Goal: Information Seeking & Learning: Find specific fact

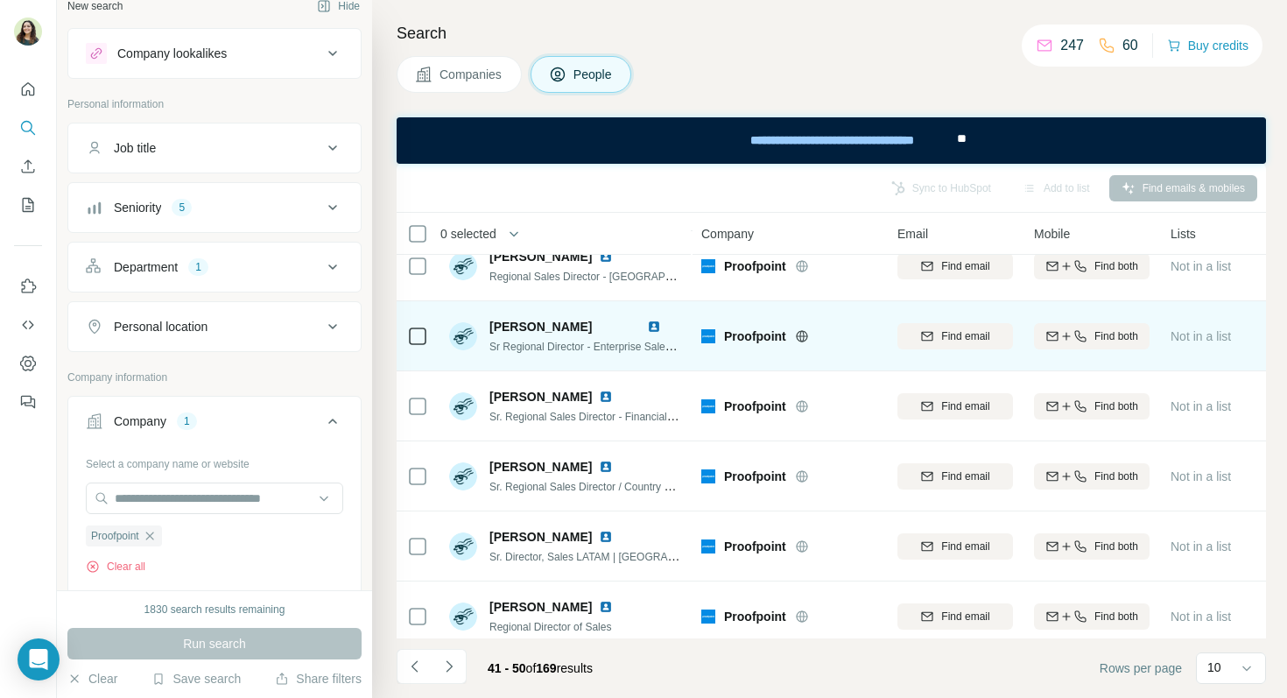
scroll to position [317, 0]
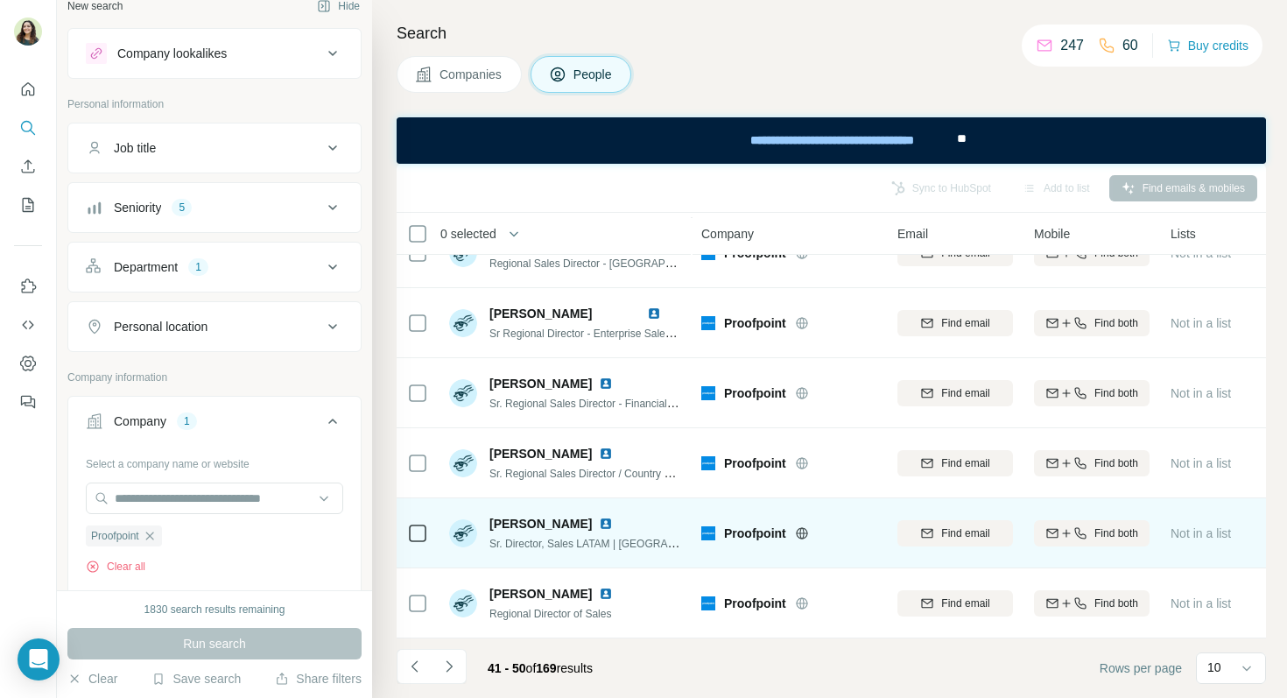
click at [599, 523] on img at bounding box center [606, 523] width 14 height 14
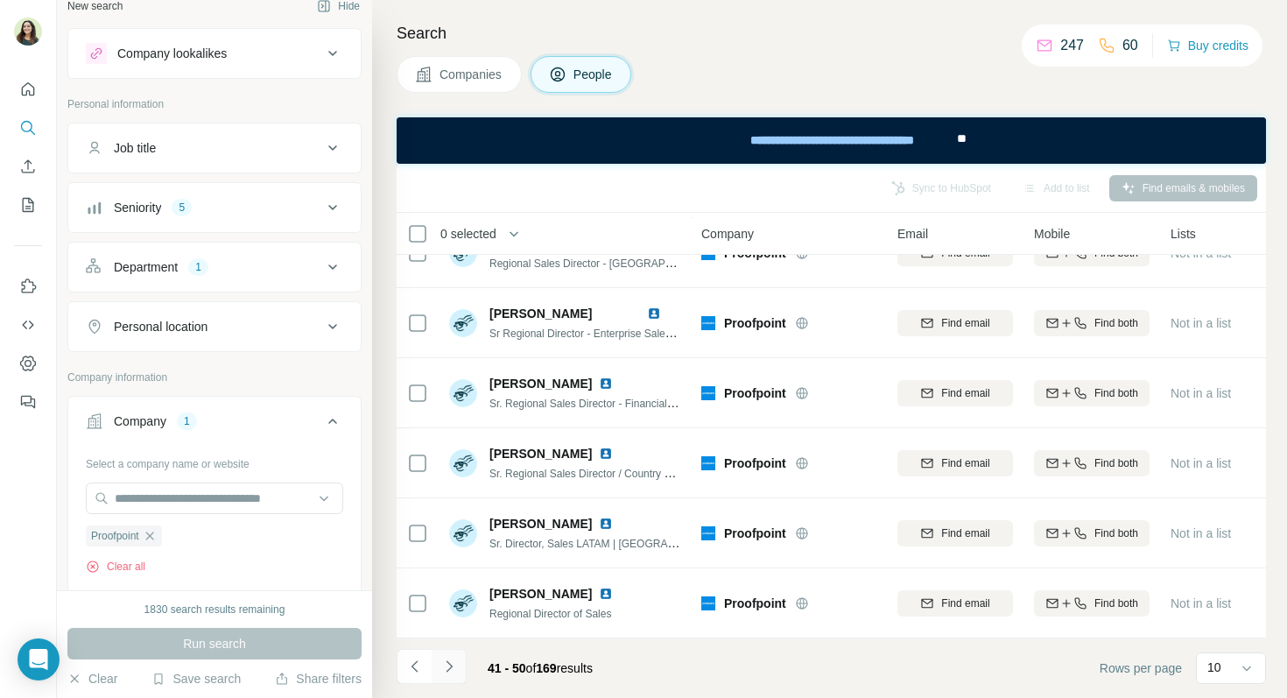
click at [450, 668] on icon "Navigate to next page" at bounding box center [449, 666] width 18 height 18
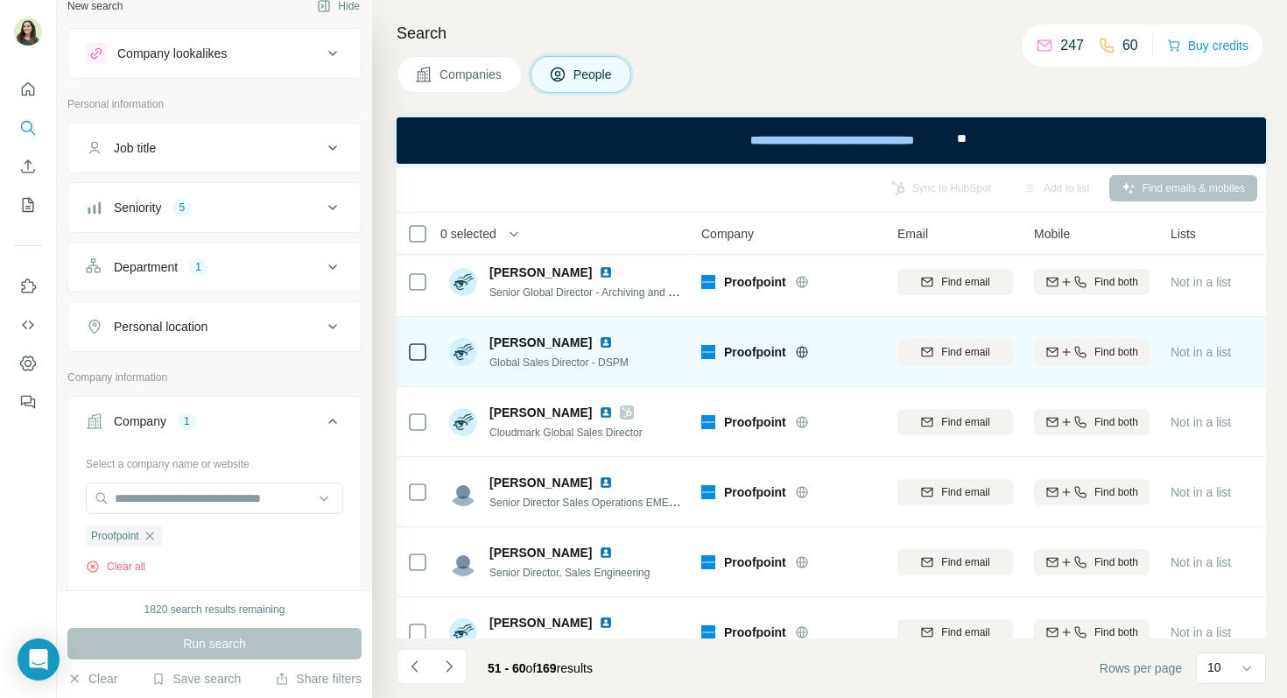
scroll to position [19, 0]
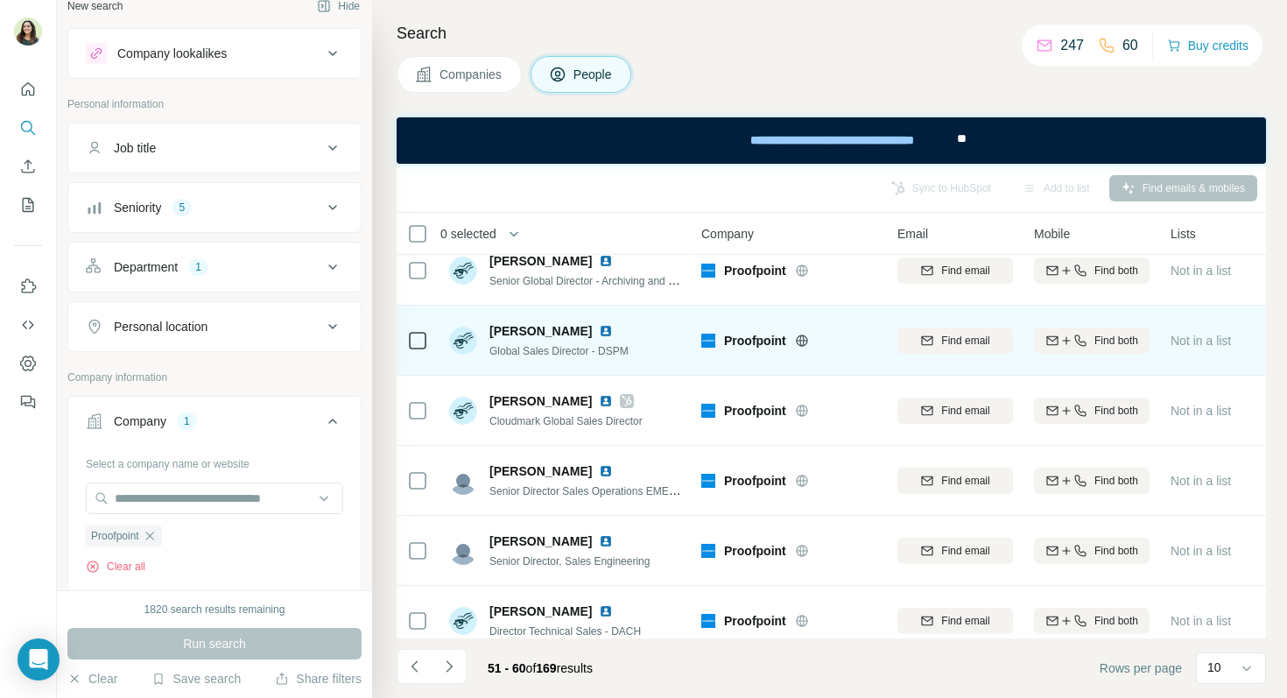
click at [599, 331] on img at bounding box center [606, 331] width 14 height 14
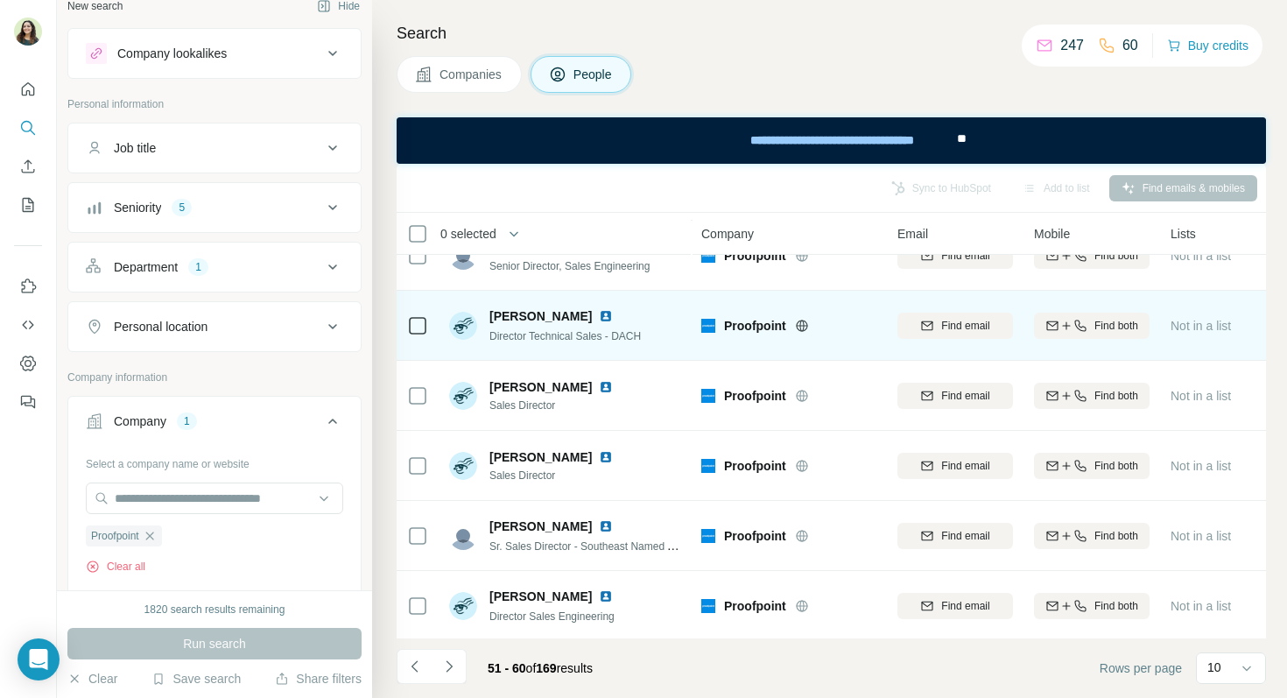
scroll to position [317, 0]
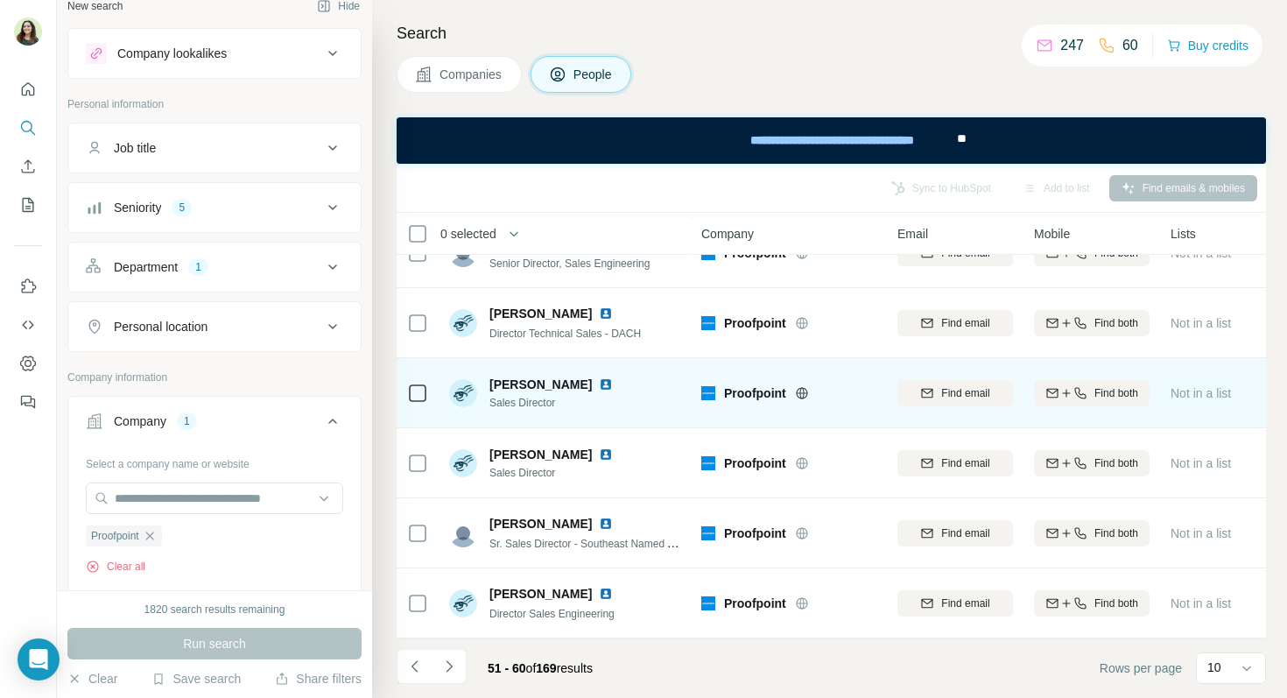
click at [599, 385] on img at bounding box center [606, 384] width 14 height 14
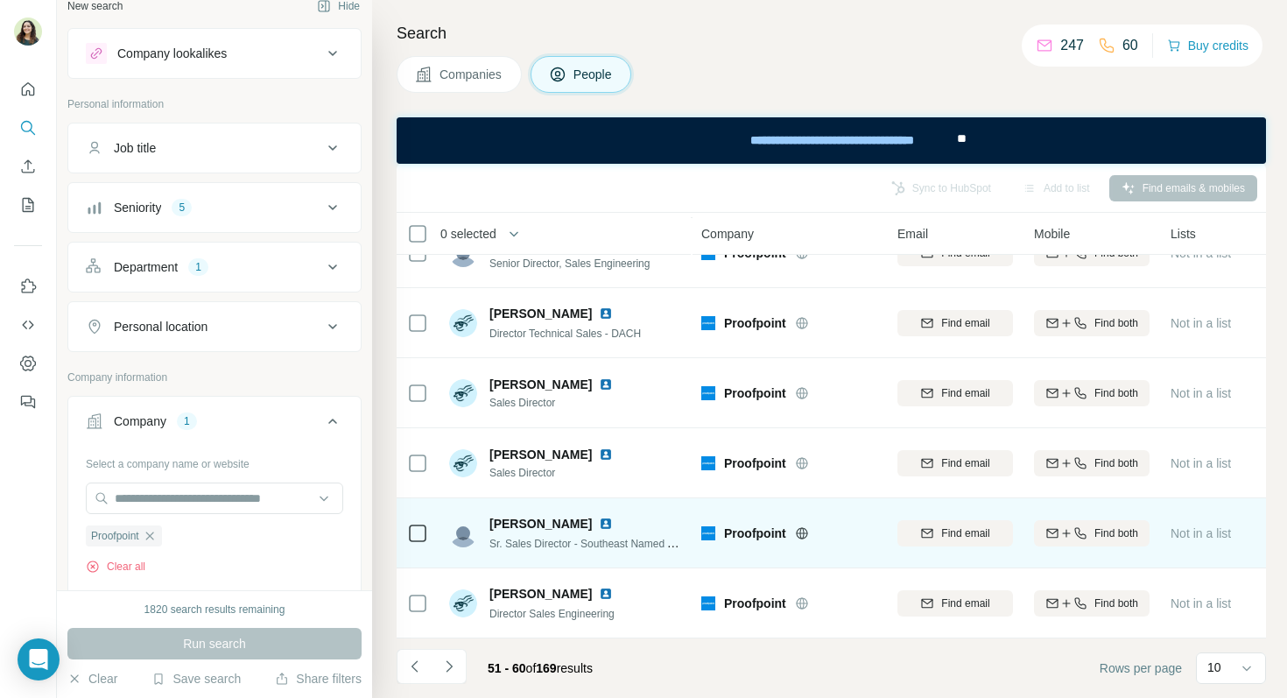
click at [599, 524] on img at bounding box center [606, 523] width 14 height 14
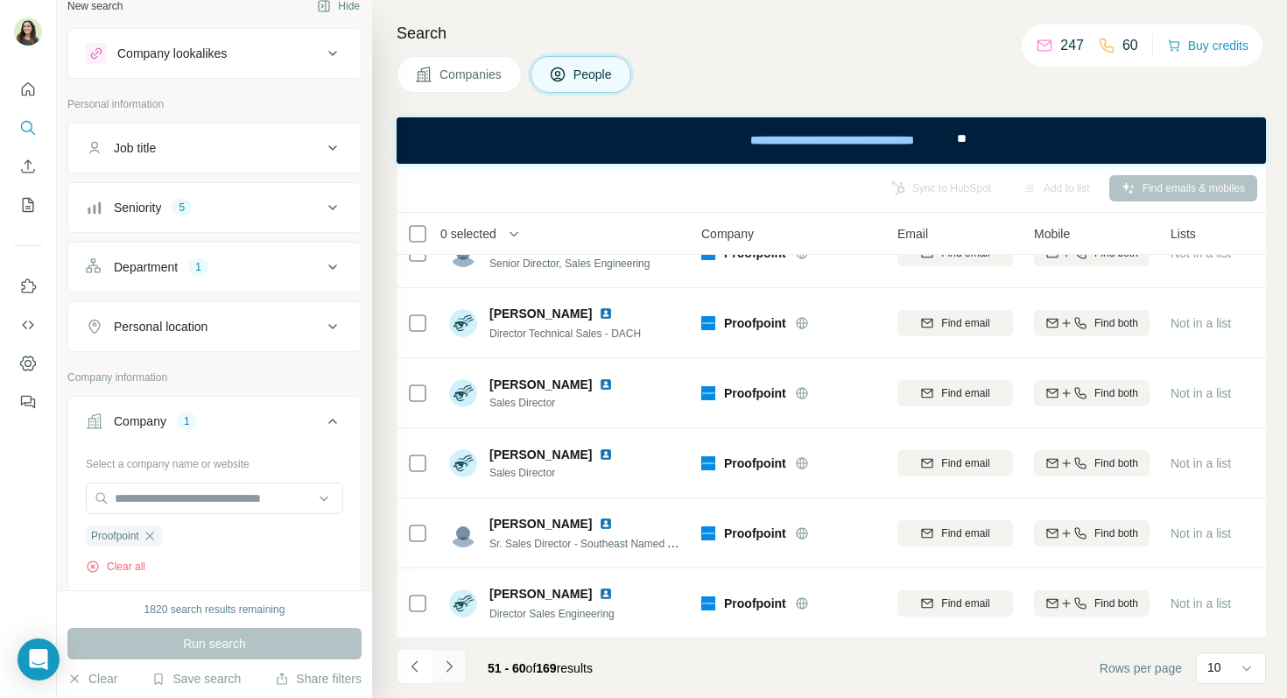
click at [458, 674] on button "Navigate to next page" at bounding box center [448, 666] width 35 height 35
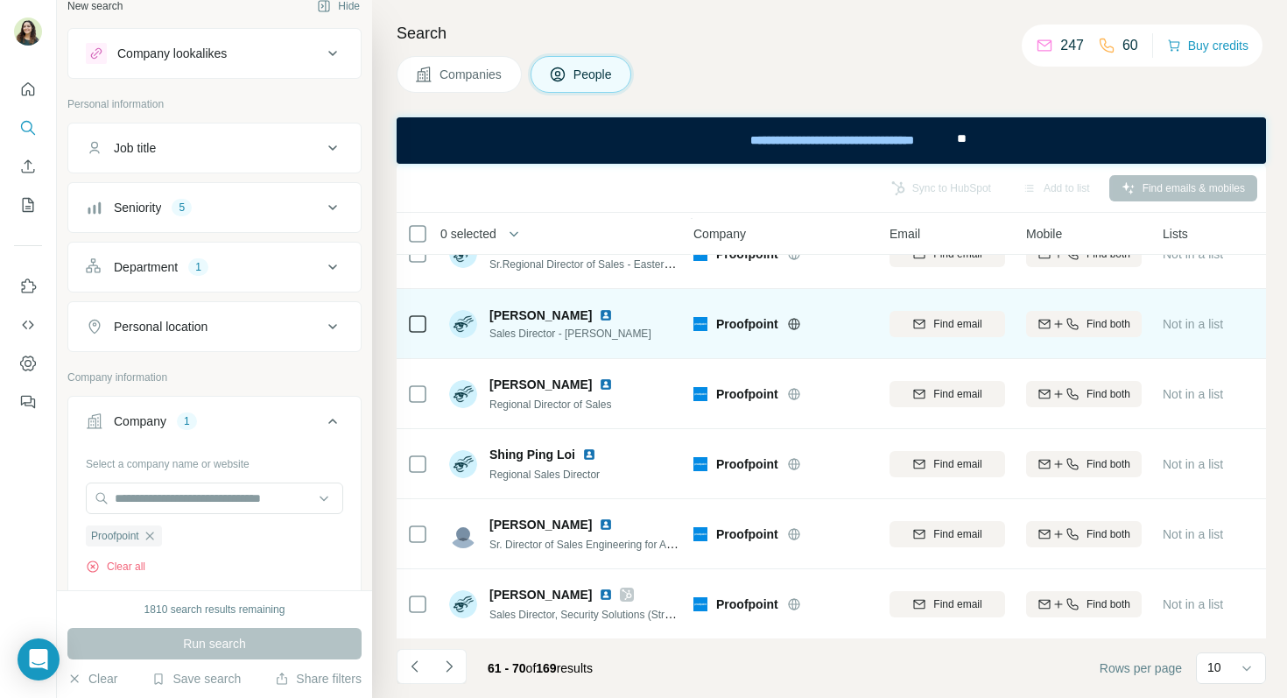
scroll to position [109, 8]
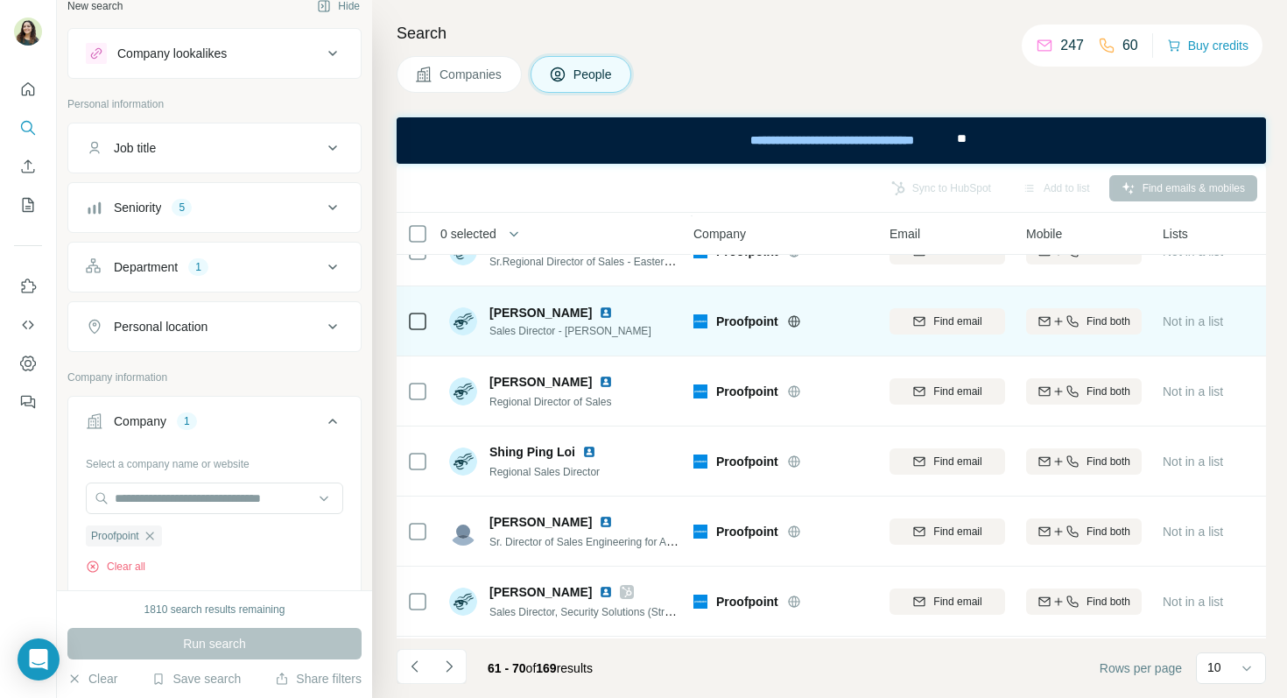
click at [599, 315] on img at bounding box center [606, 312] width 14 height 14
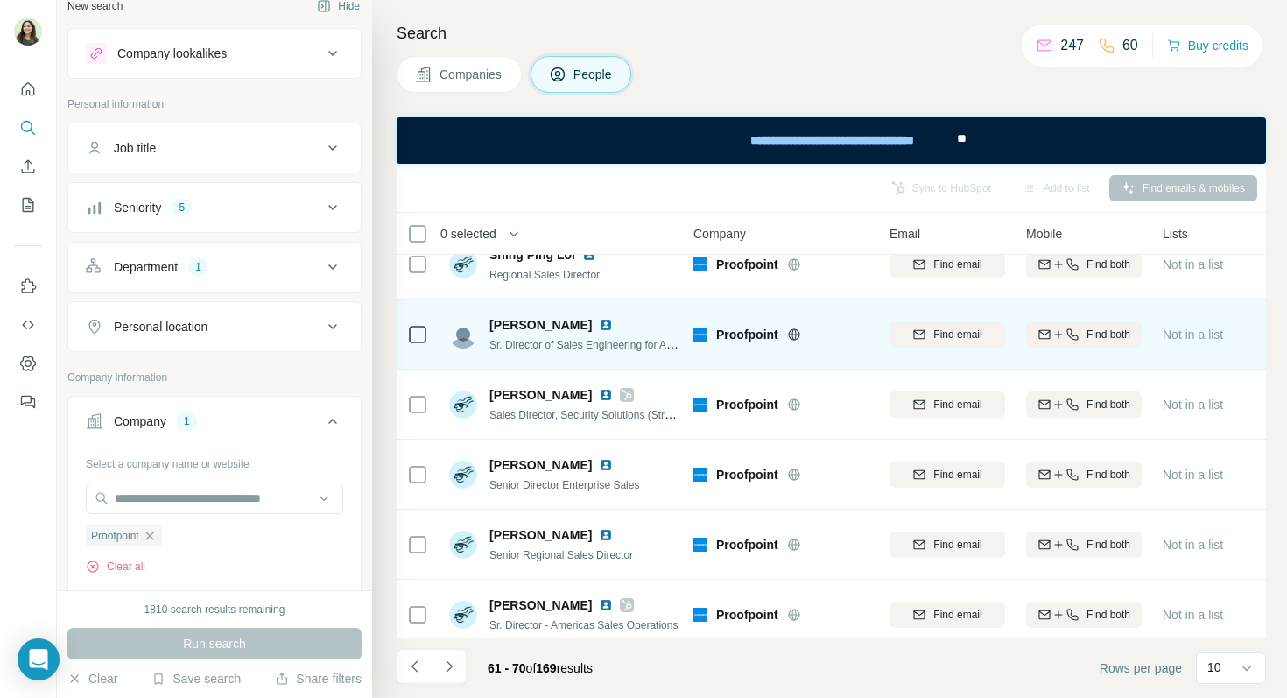
scroll to position [317, 8]
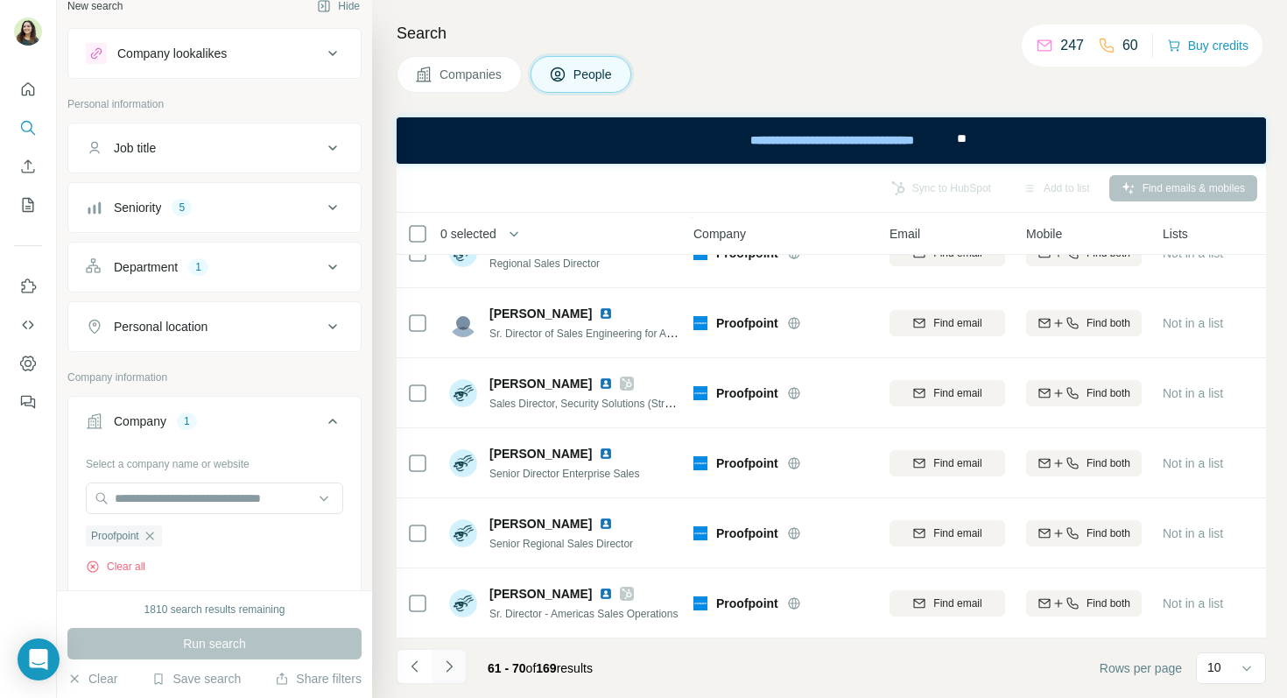
click at [450, 666] on icon "Navigate to next page" at bounding box center [448, 665] width 6 height 11
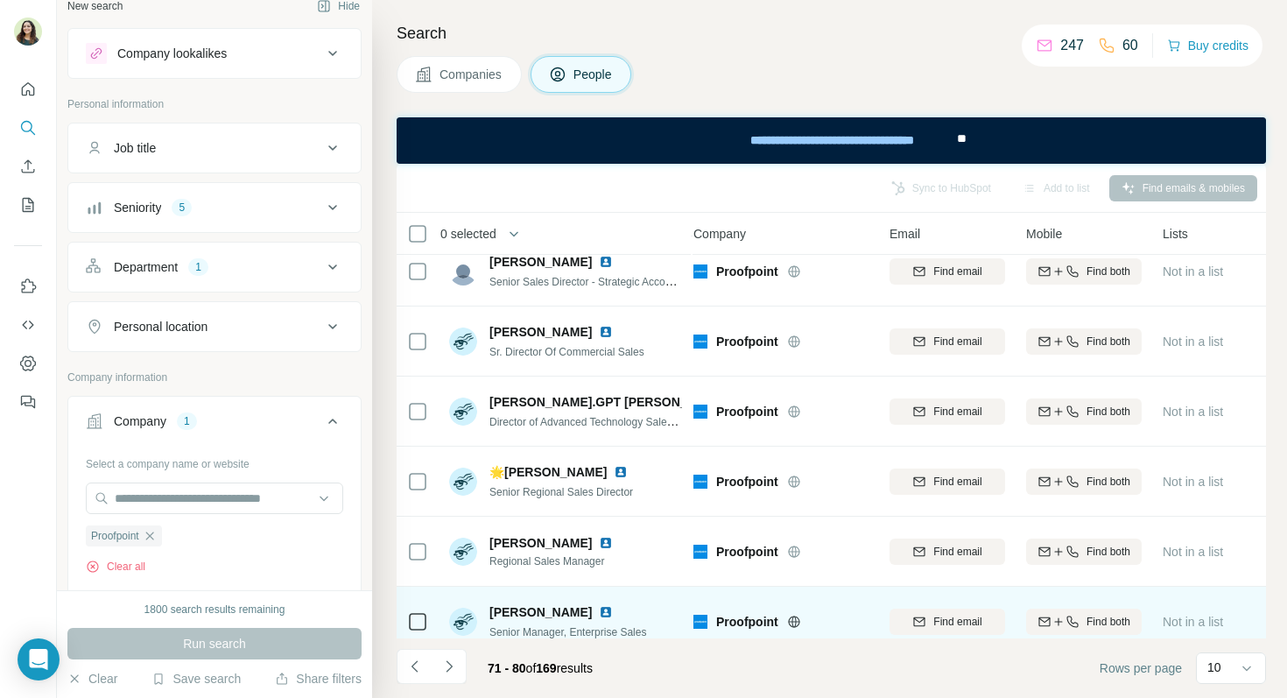
scroll to position [0, 8]
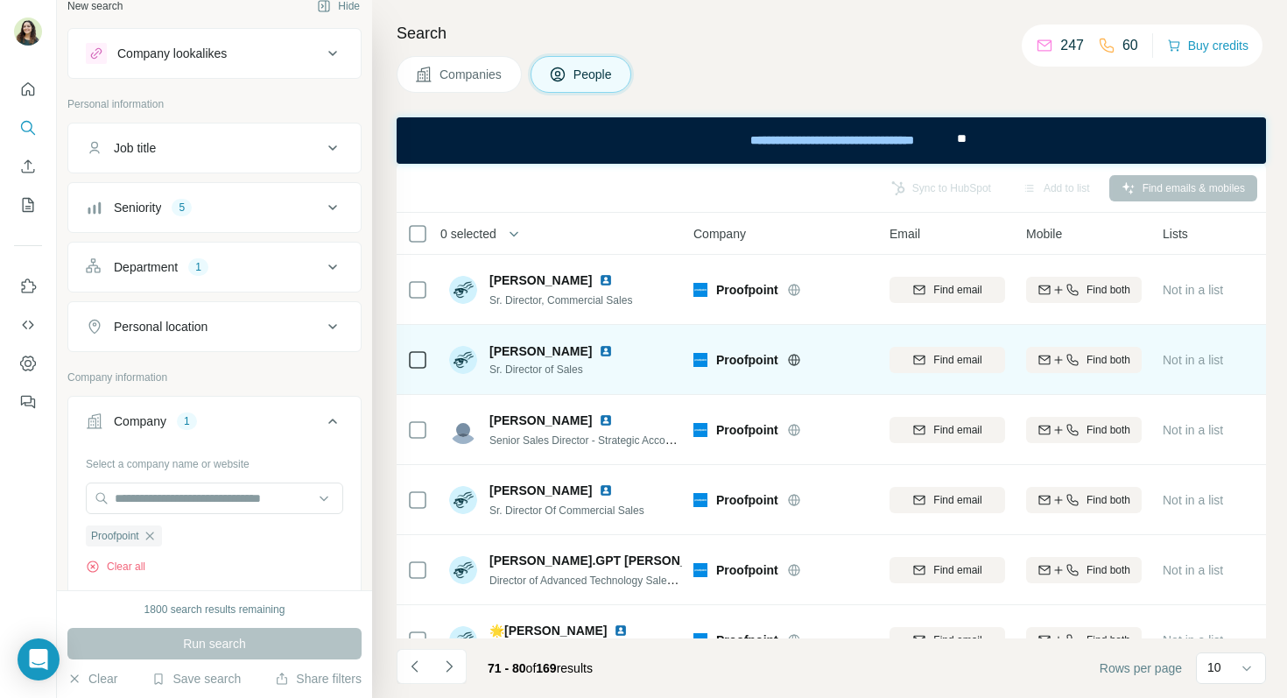
click at [599, 350] on img at bounding box center [606, 351] width 14 height 14
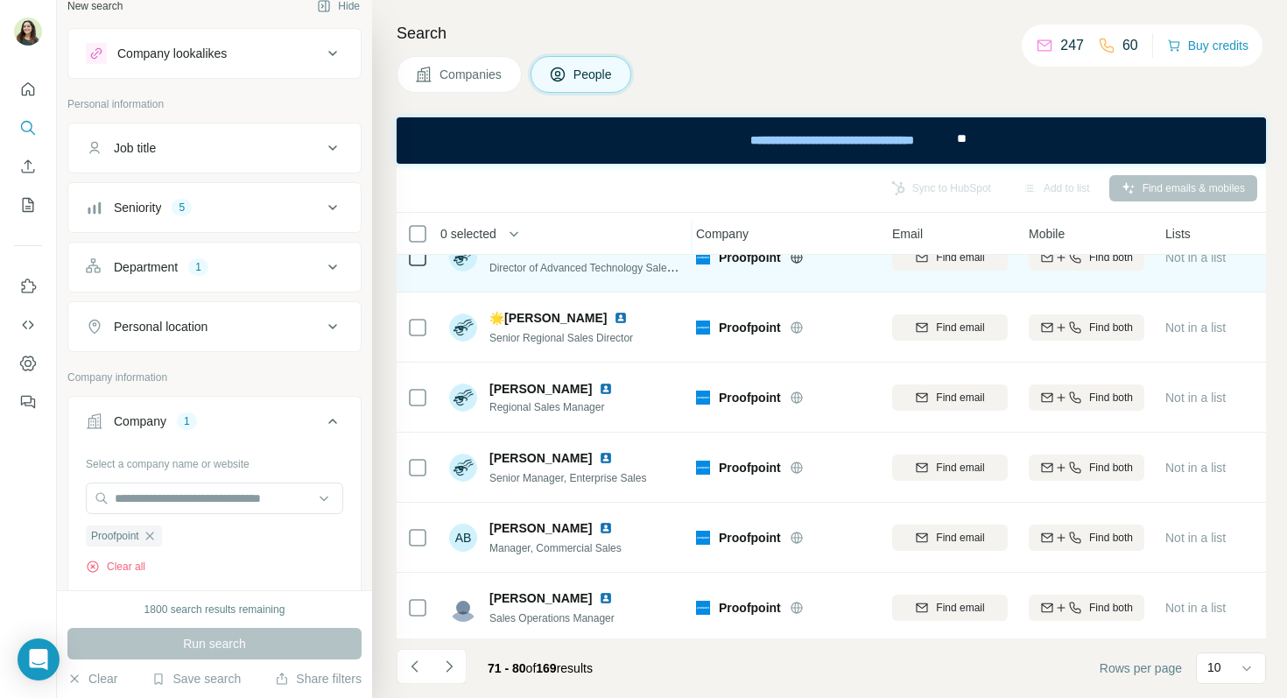
scroll to position [317, 5]
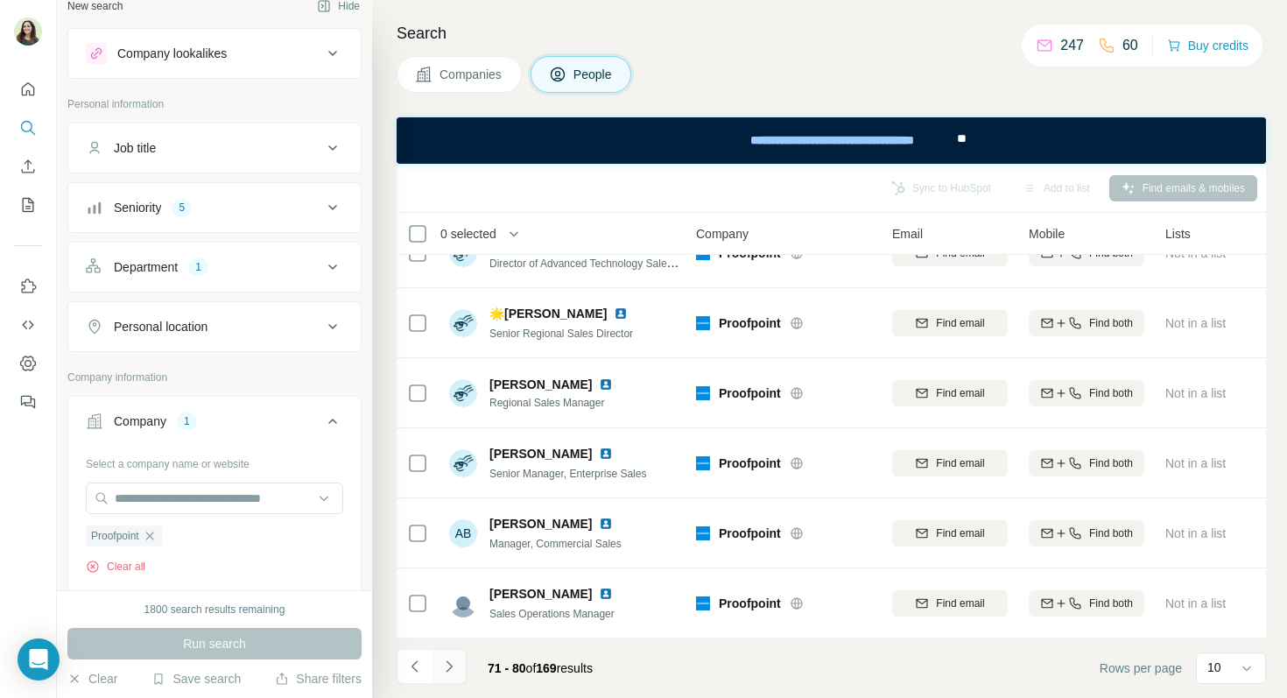
click at [452, 668] on icon "Navigate to next page" at bounding box center [449, 666] width 18 height 18
click at [448, 670] on icon "Navigate to next page" at bounding box center [449, 666] width 18 height 18
click at [446, 676] on button "Navigate to next page" at bounding box center [448, 666] width 35 height 35
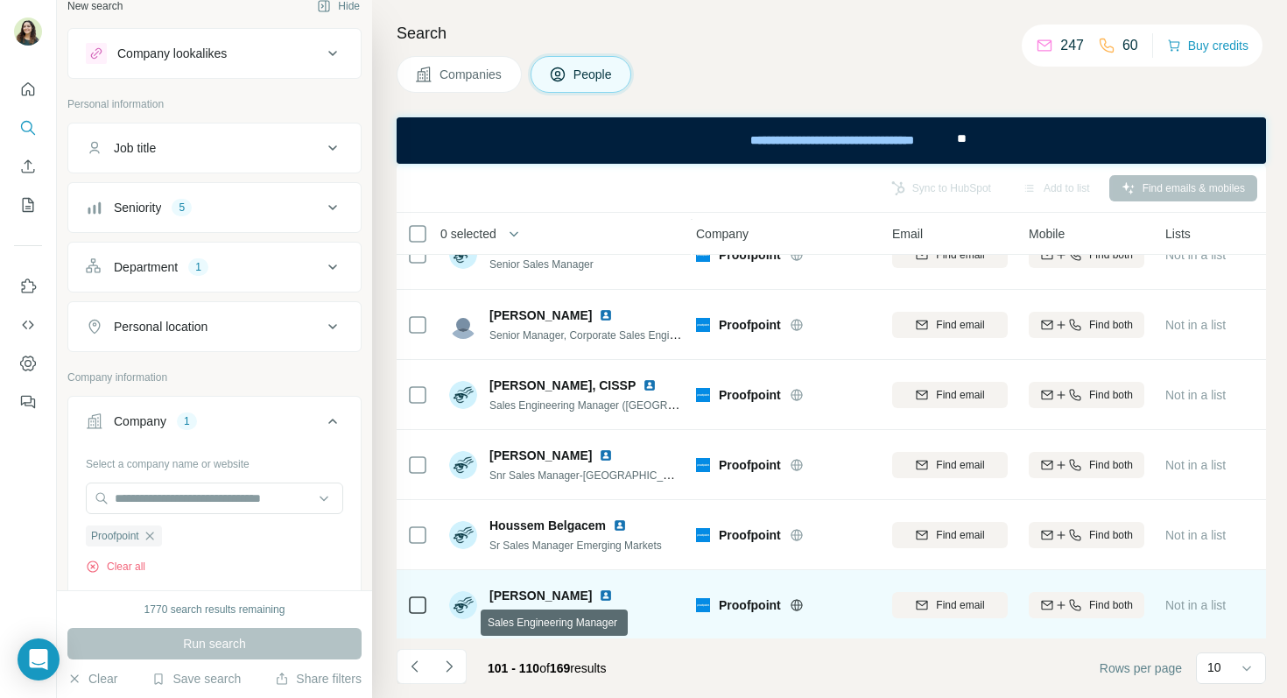
scroll to position [0, 5]
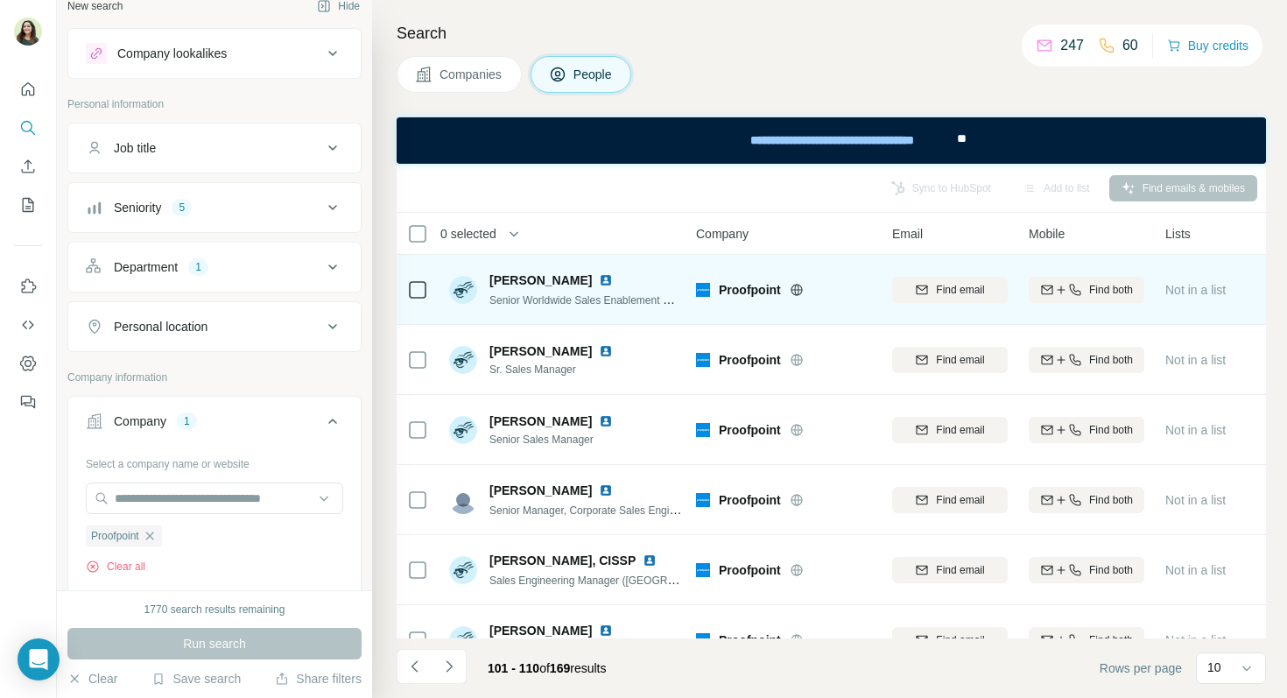
click at [599, 282] on img at bounding box center [606, 280] width 14 height 14
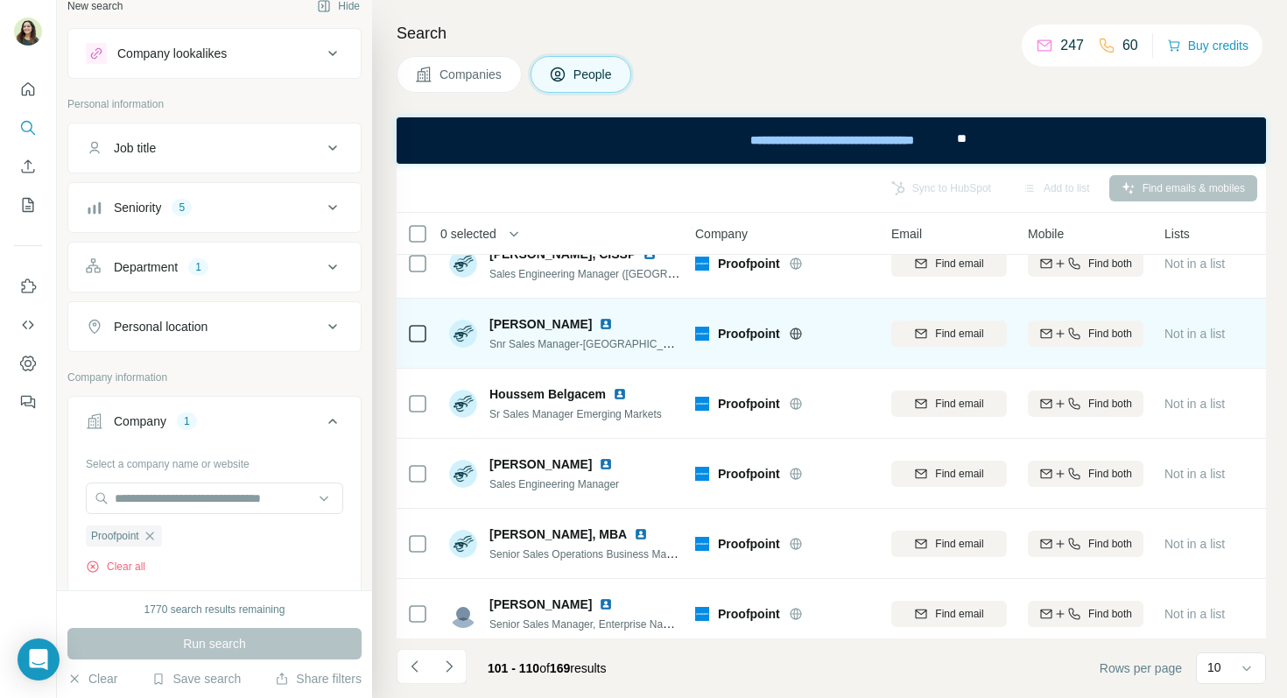
scroll to position [317, 6]
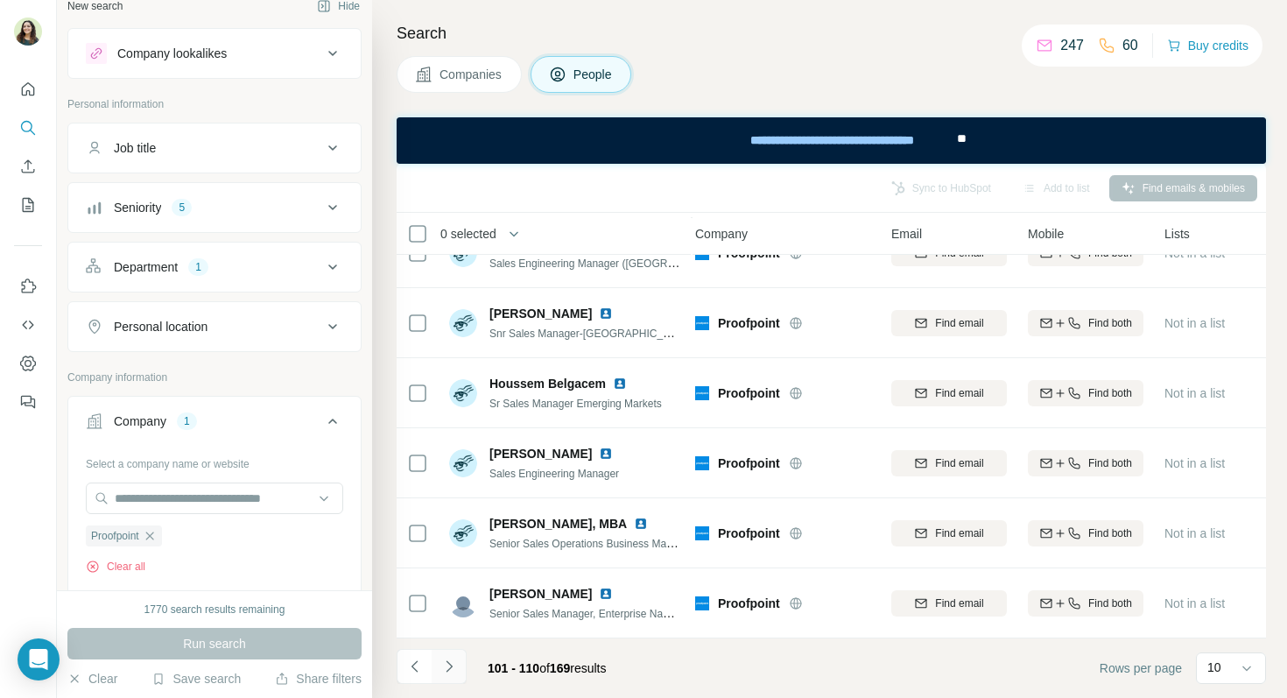
click at [444, 677] on button "Navigate to next page" at bounding box center [448, 666] width 35 height 35
click at [448, 664] on icon "Navigate to next page" at bounding box center [449, 666] width 18 height 18
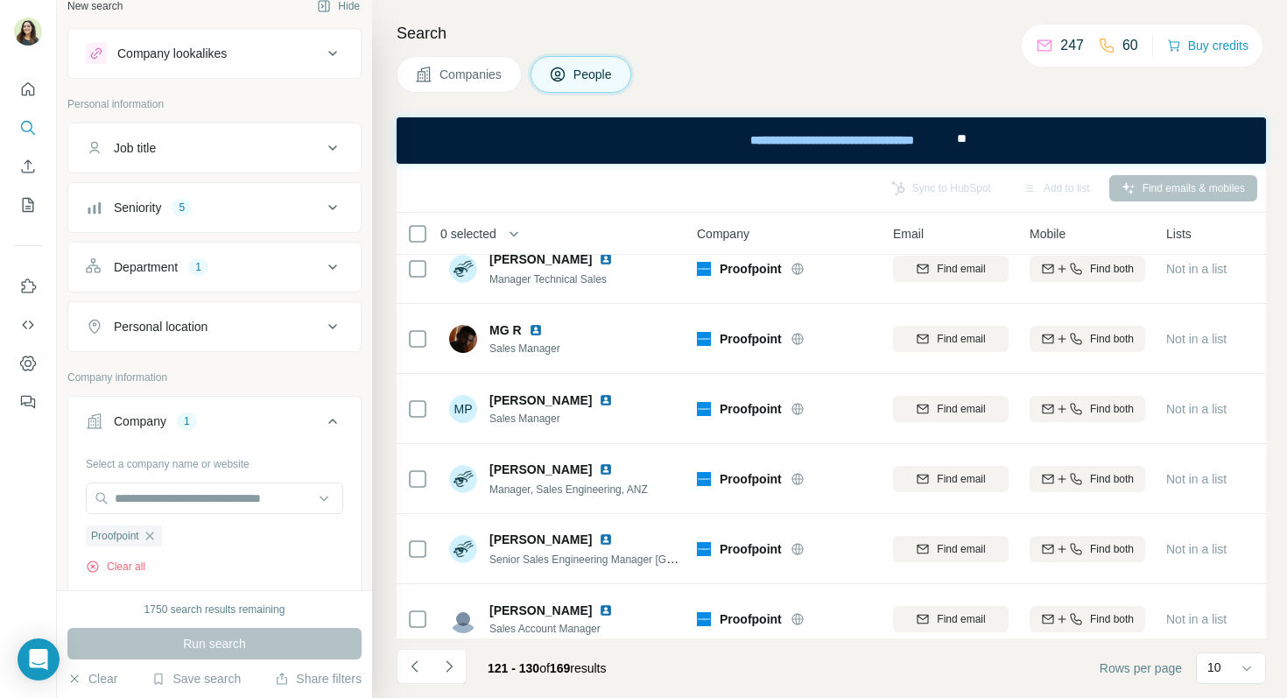
scroll to position [317, 4]
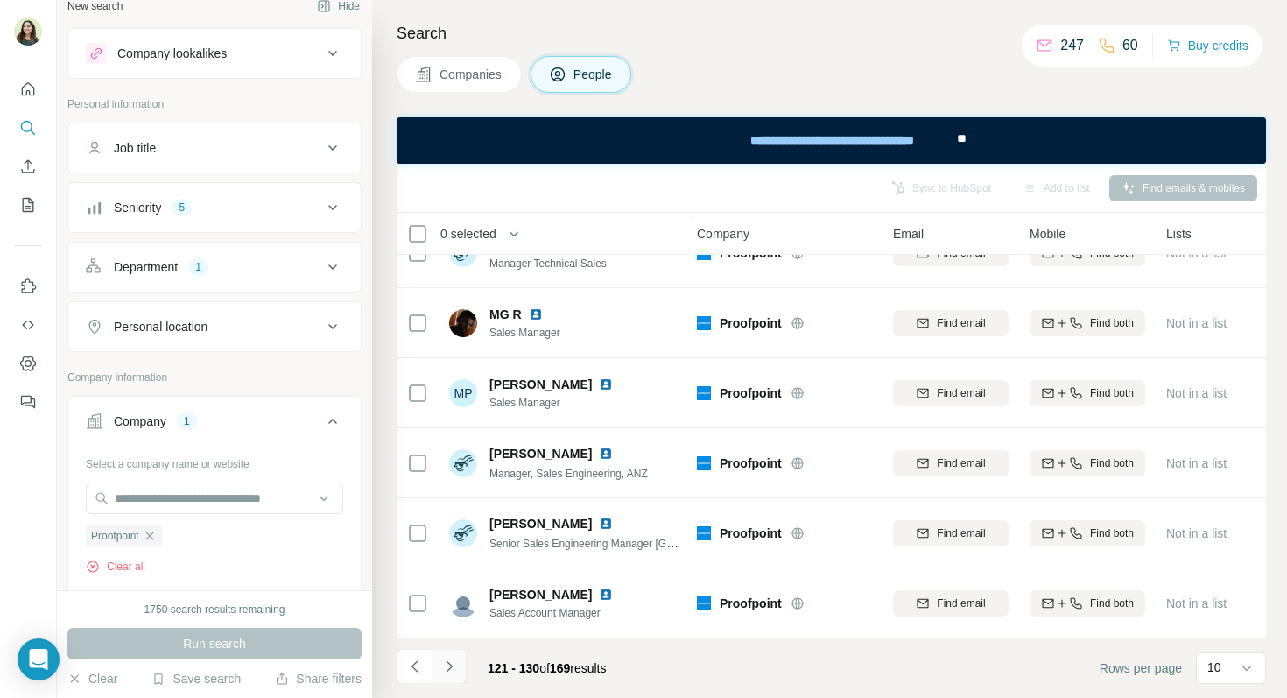
click at [446, 666] on icon "Navigate to next page" at bounding box center [449, 666] width 18 height 18
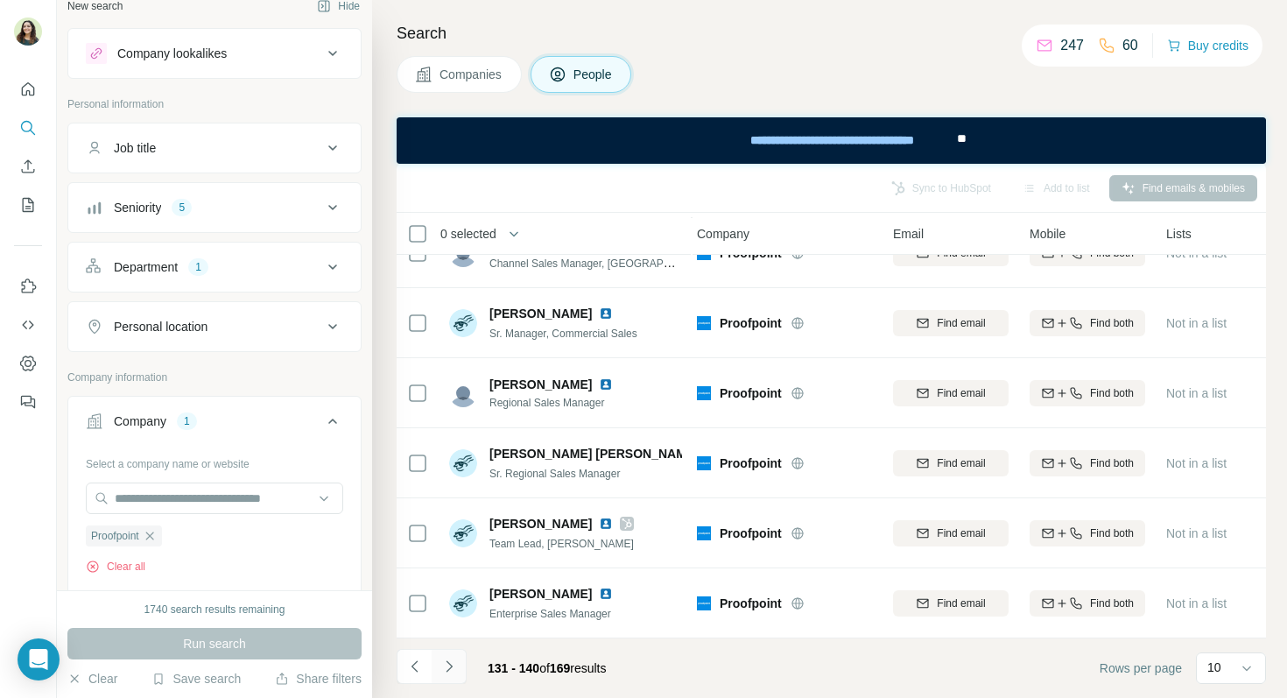
click at [457, 666] on icon "Navigate to next page" at bounding box center [449, 666] width 18 height 18
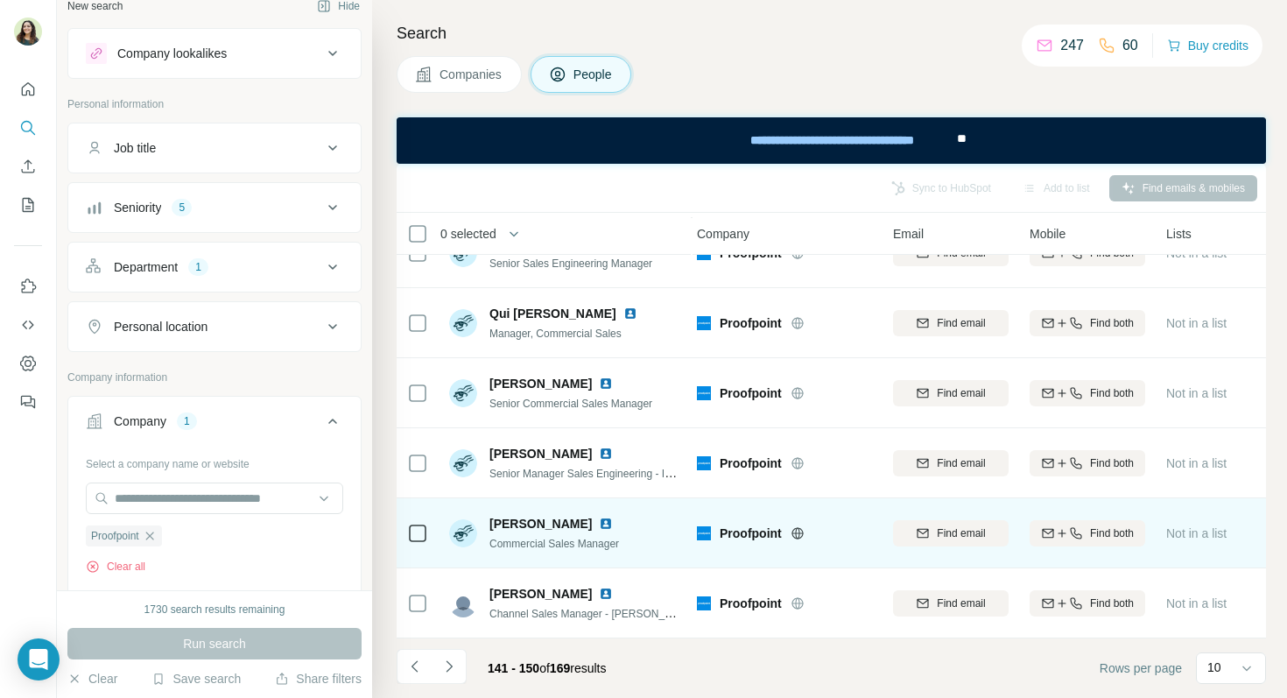
click at [599, 527] on img at bounding box center [606, 523] width 14 height 14
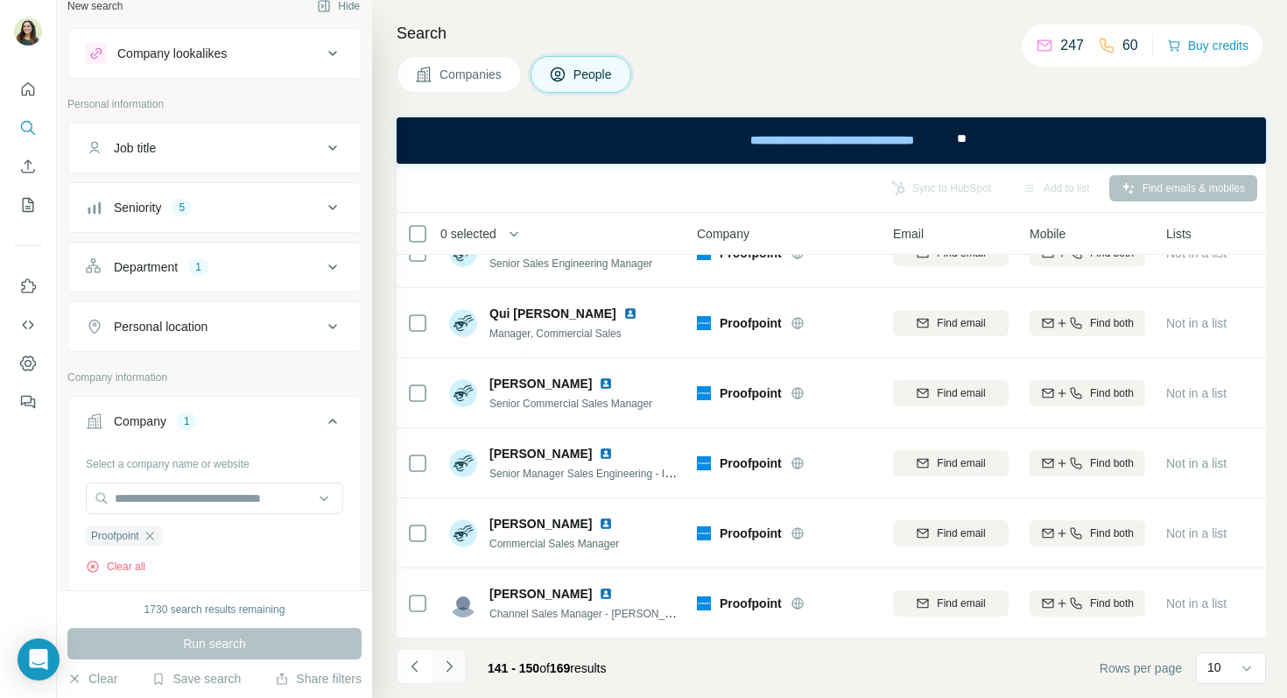
click at [454, 662] on icon "Navigate to next page" at bounding box center [449, 666] width 18 height 18
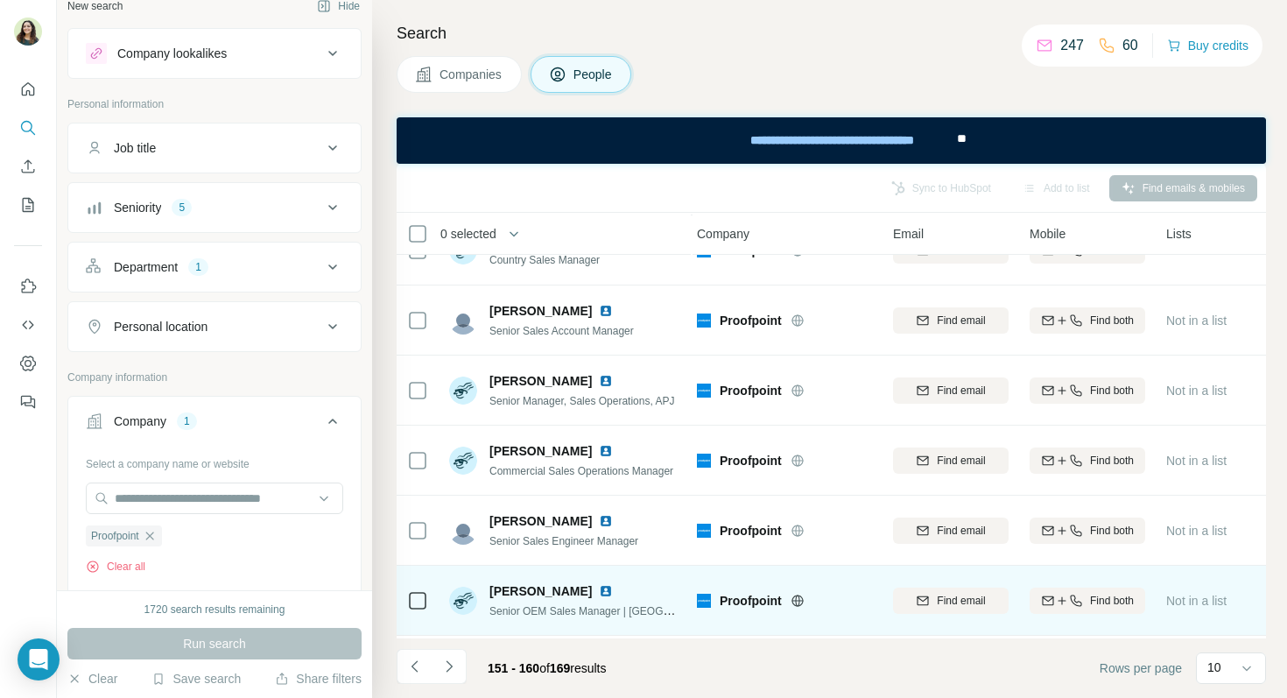
scroll to position [0, 4]
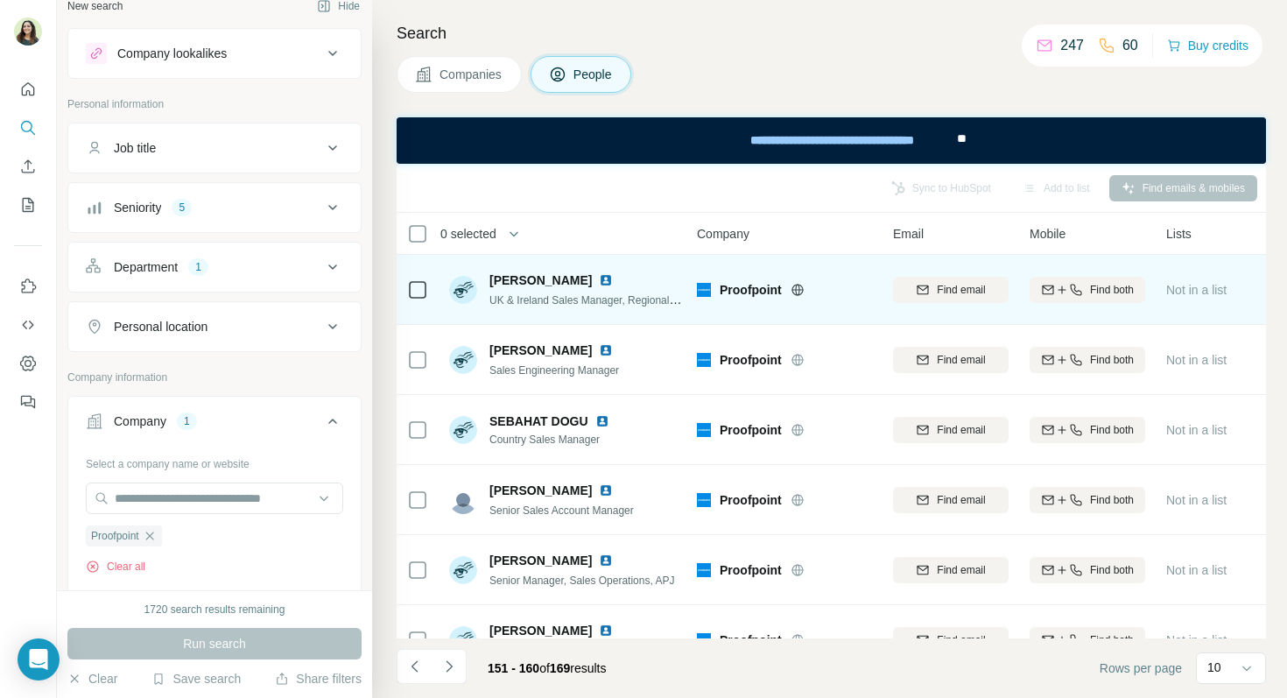
click at [599, 285] on img at bounding box center [606, 280] width 14 height 14
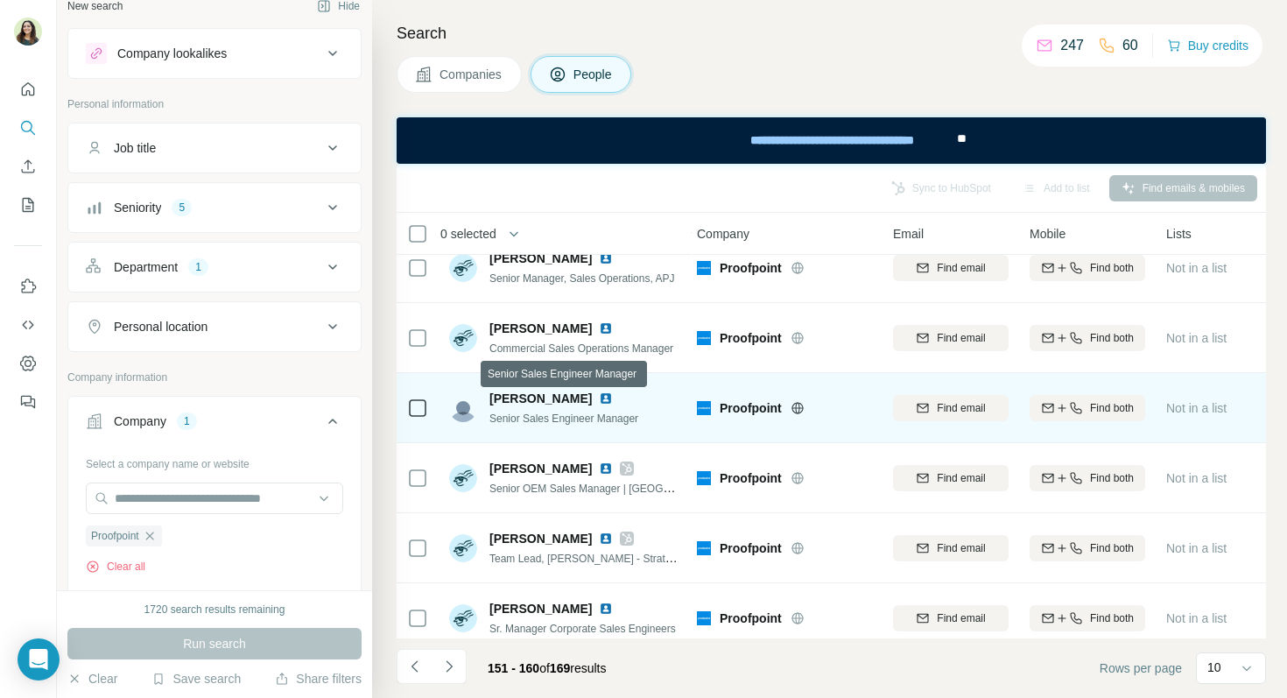
scroll to position [317, 4]
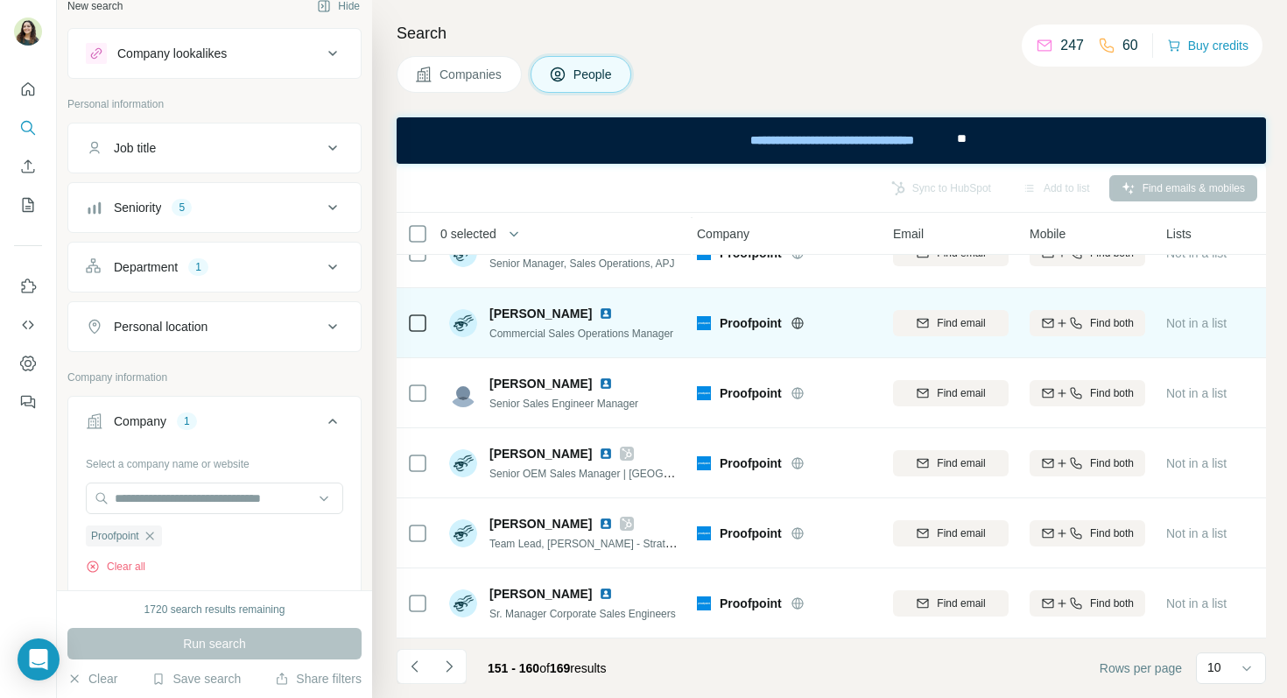
click at [601, 308] on img at bounding box center [606, 313] width 14 height 14
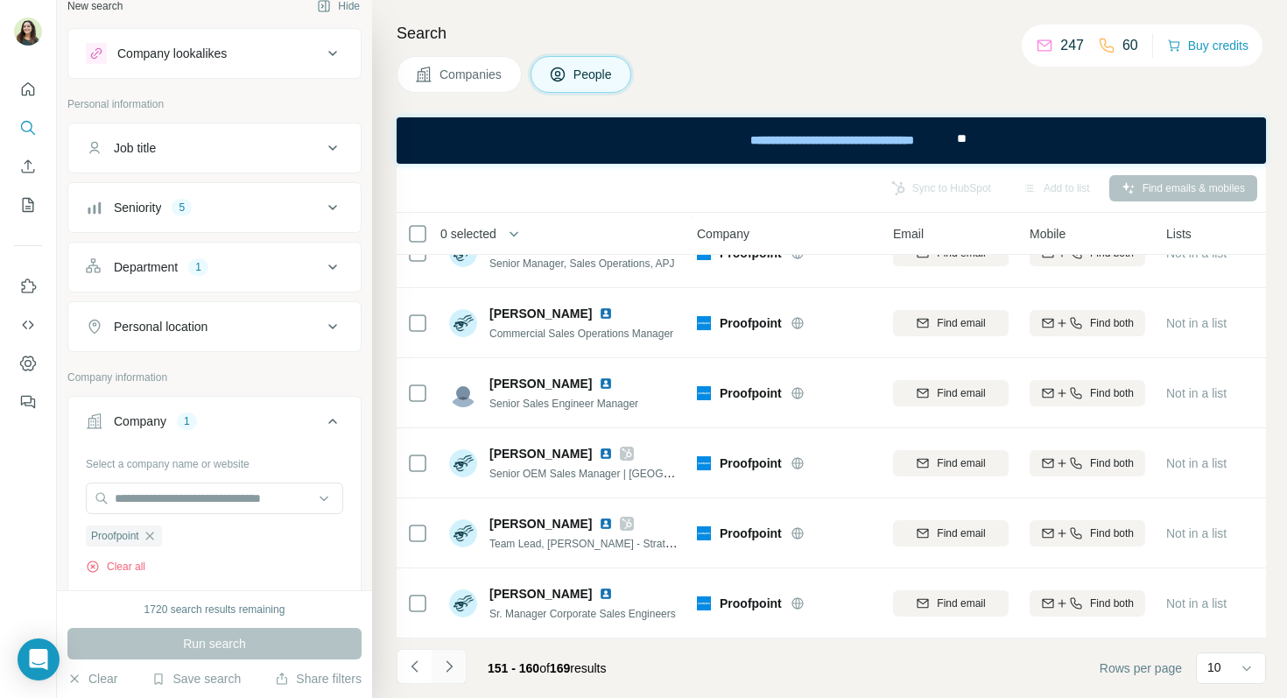
click at [453, 669] on icon "Navigate to next page" at bounding box center [449, 666] width 18 height 18
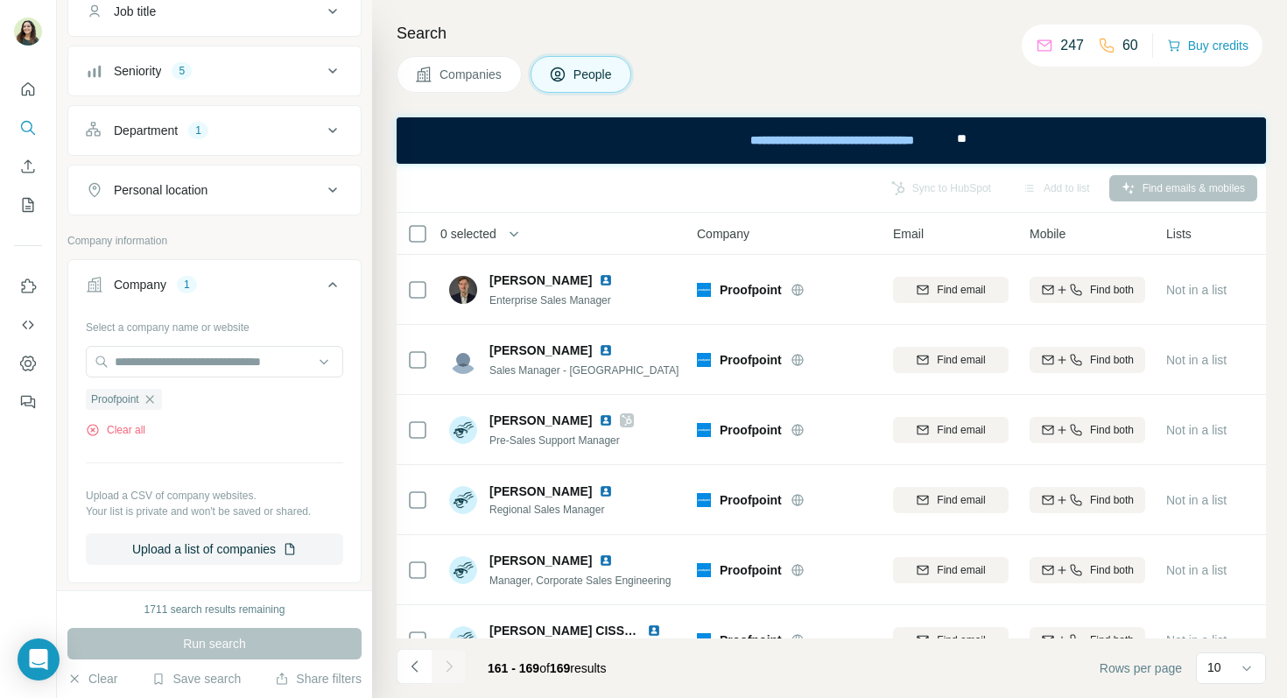
scroll to position [0, 0]
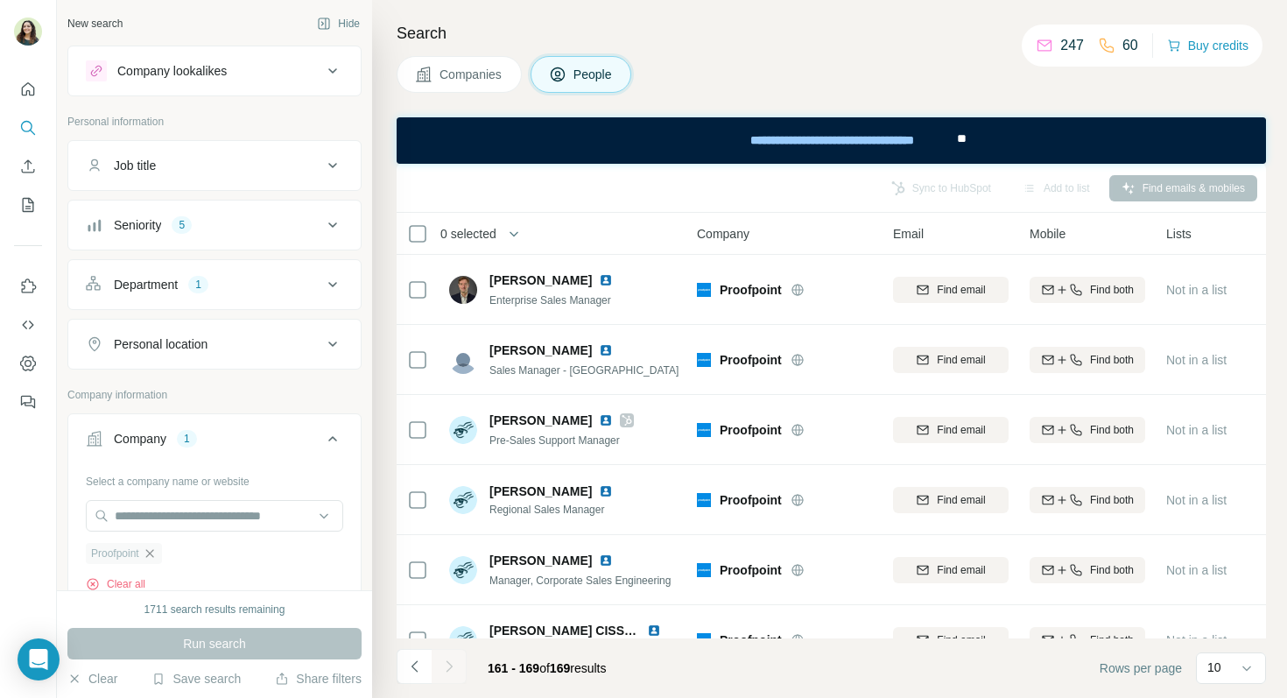
click at [157, 548] on icon "button" at bounding box center [150, 553] width 14 height 14
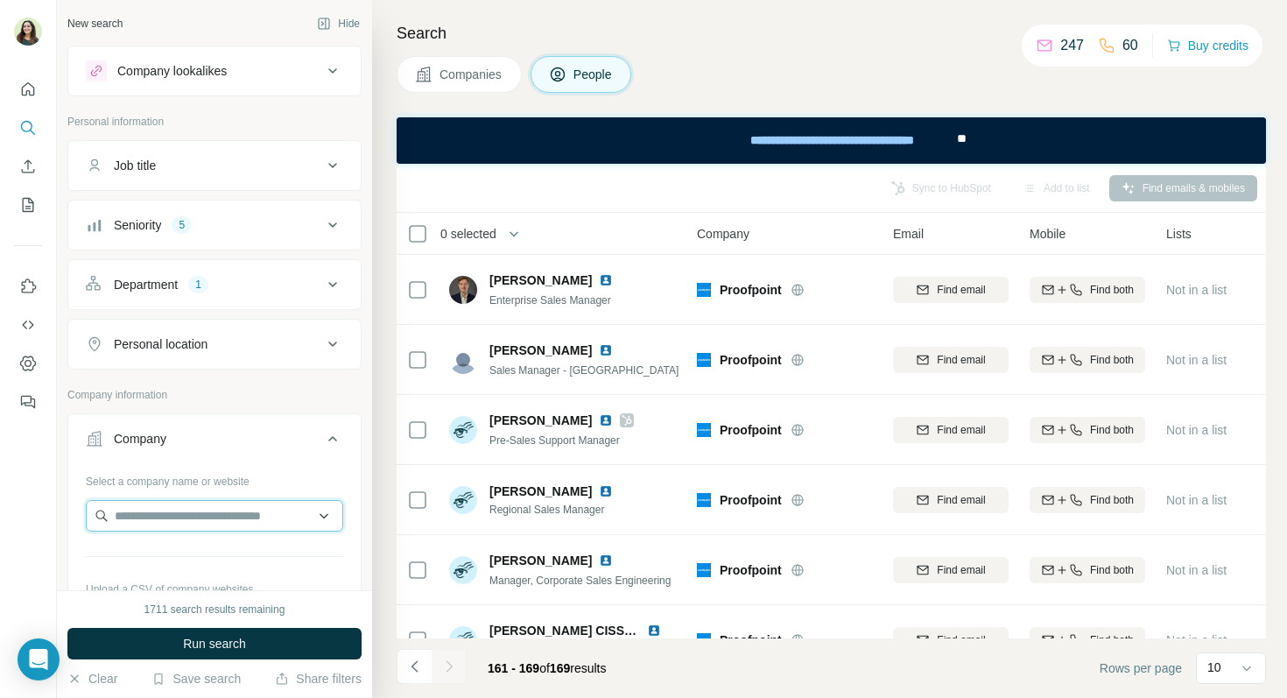
click at [151, 523] on input "text" at bounding box center [214, 516] width 257 height 32
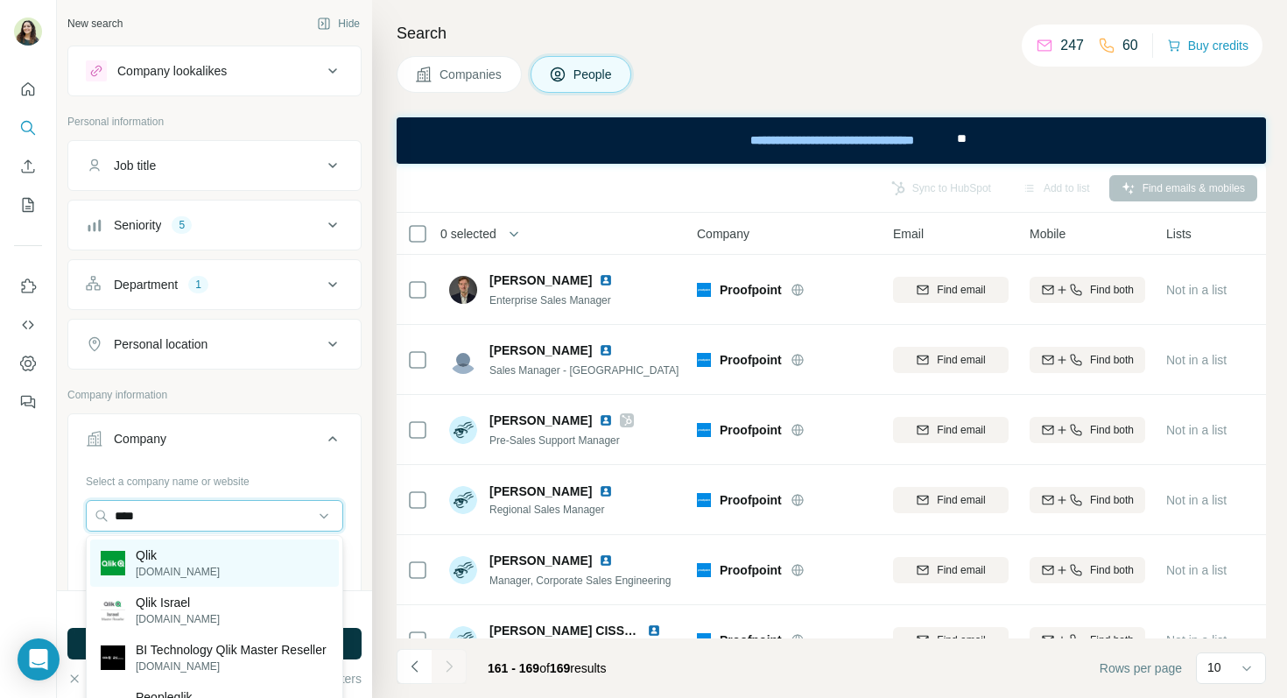
type input "****"
click at [176, 558] on p "Qlik" at bounding box center [178, 555] width 84 height 18
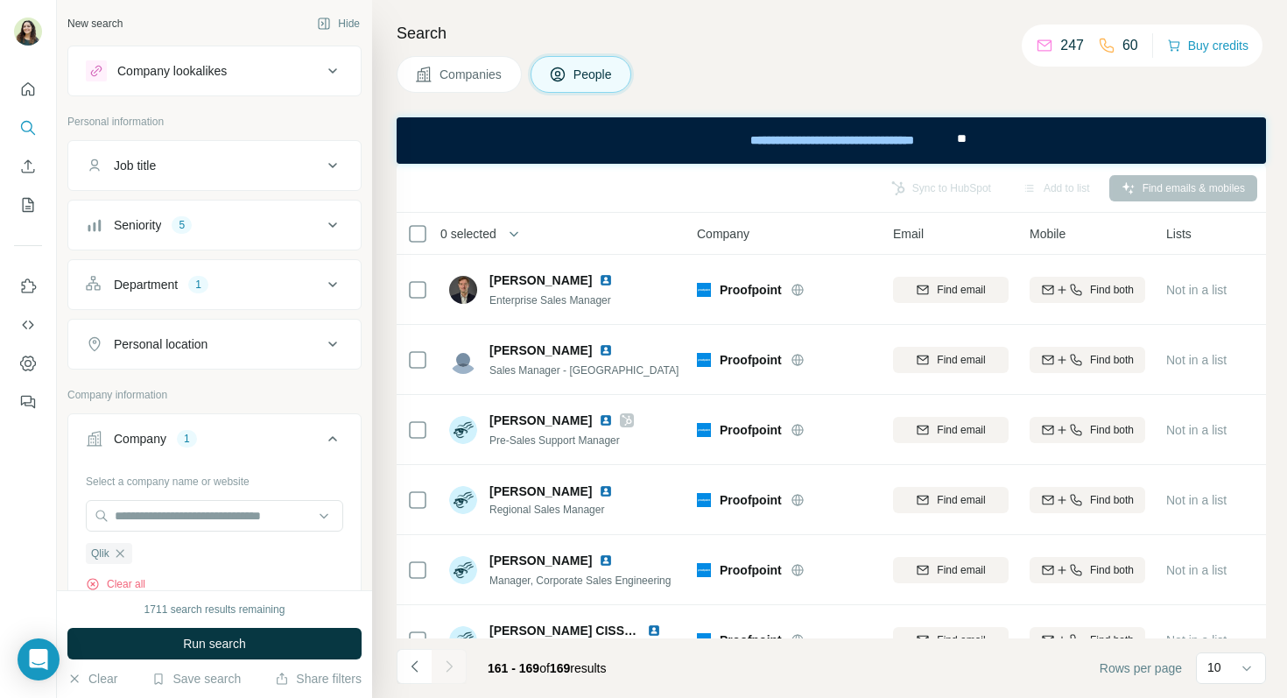
click at [210, 649] on span "Run search" at bounding box center [214, 644] width 63 height 18
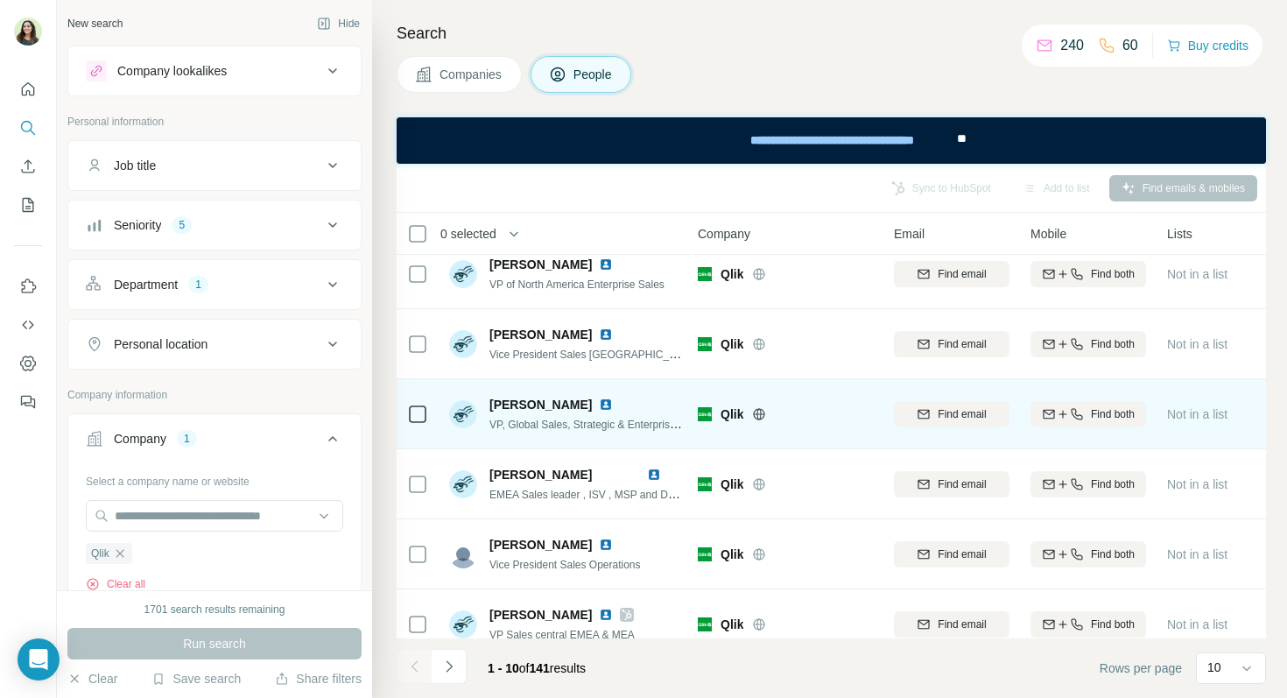
scroll to position [0, 4]
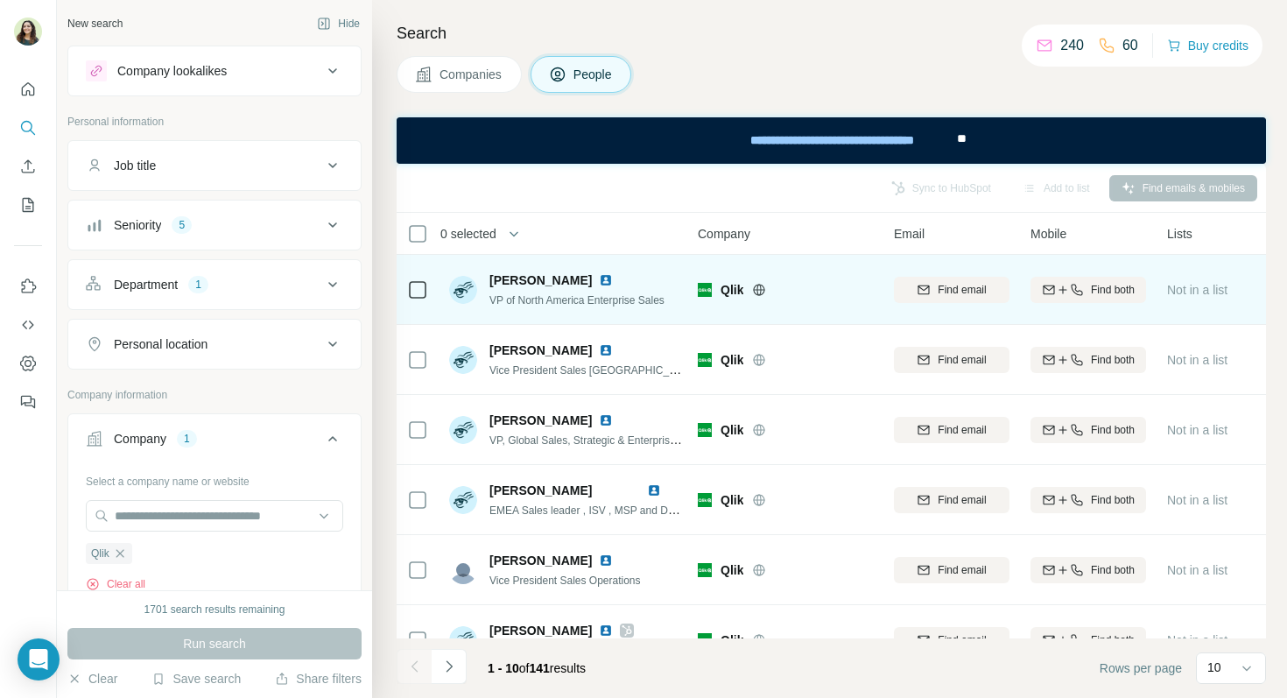
click at [599, 278] on img at bounding box center [606, 280] width 14 height 14
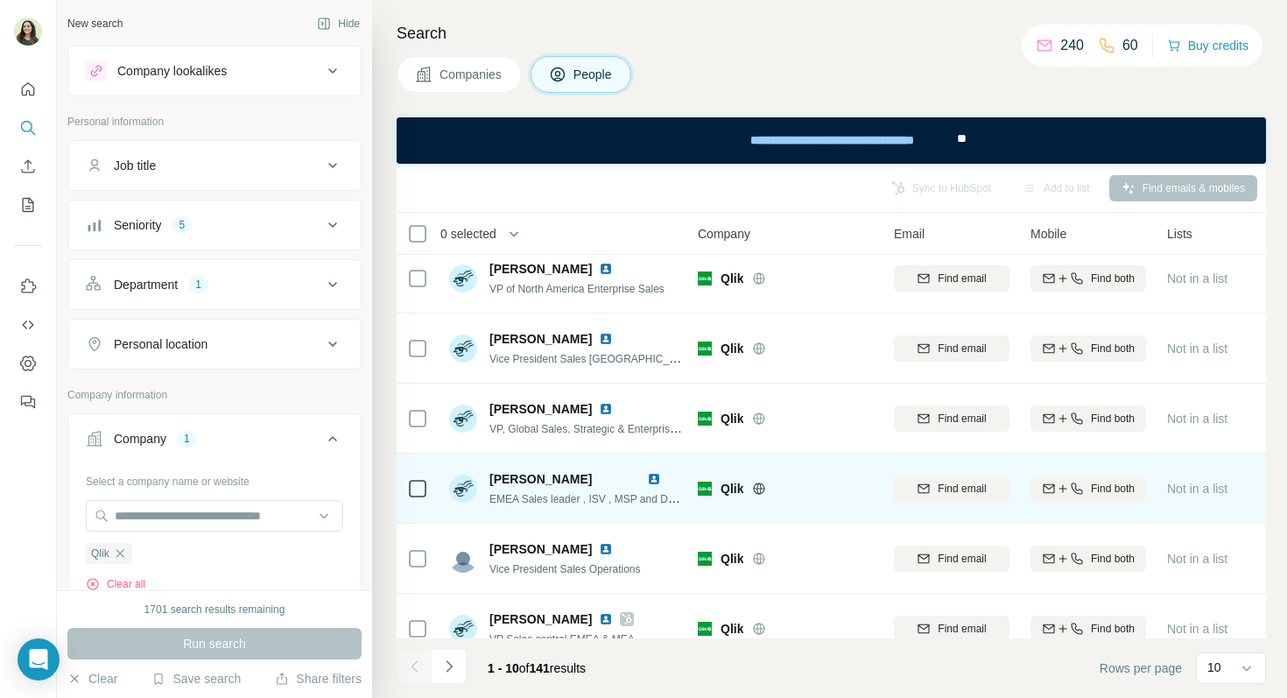
scroll to position [15, 4]
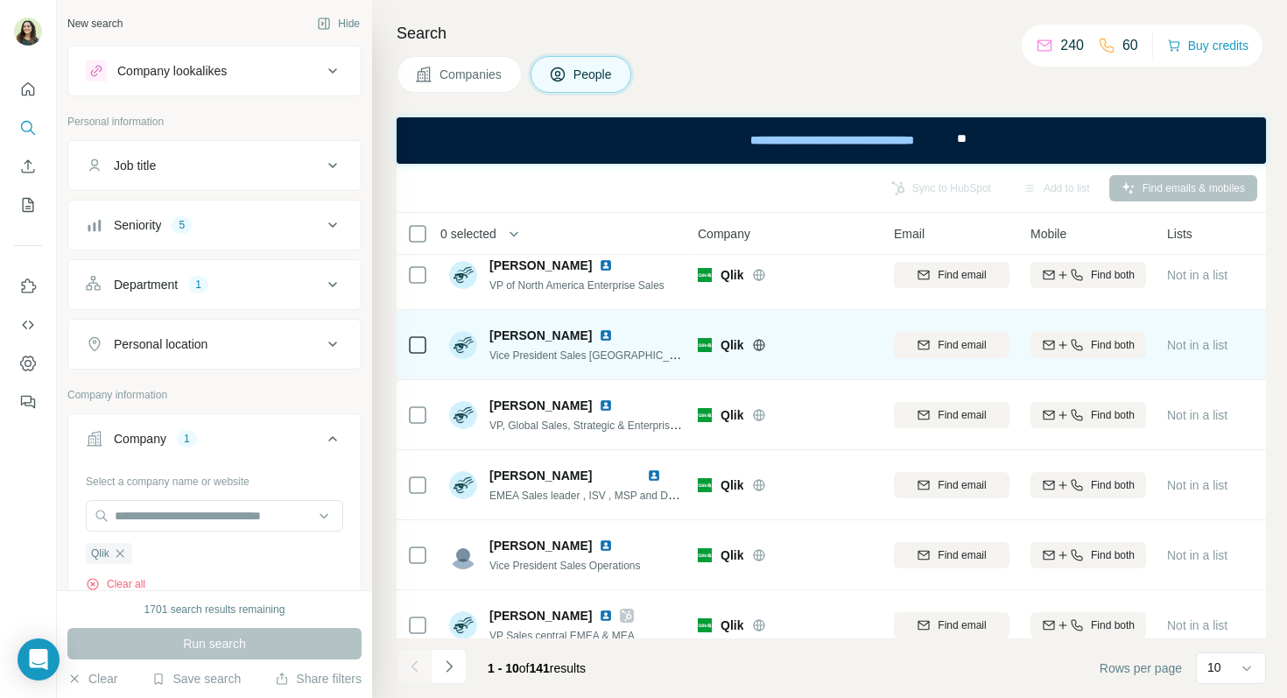
click at [615, 341] on div at bounding box center [616, 335] width 35 height 14
click at [609, 330] on img at bounding box center [606, 335] width 14 height 14
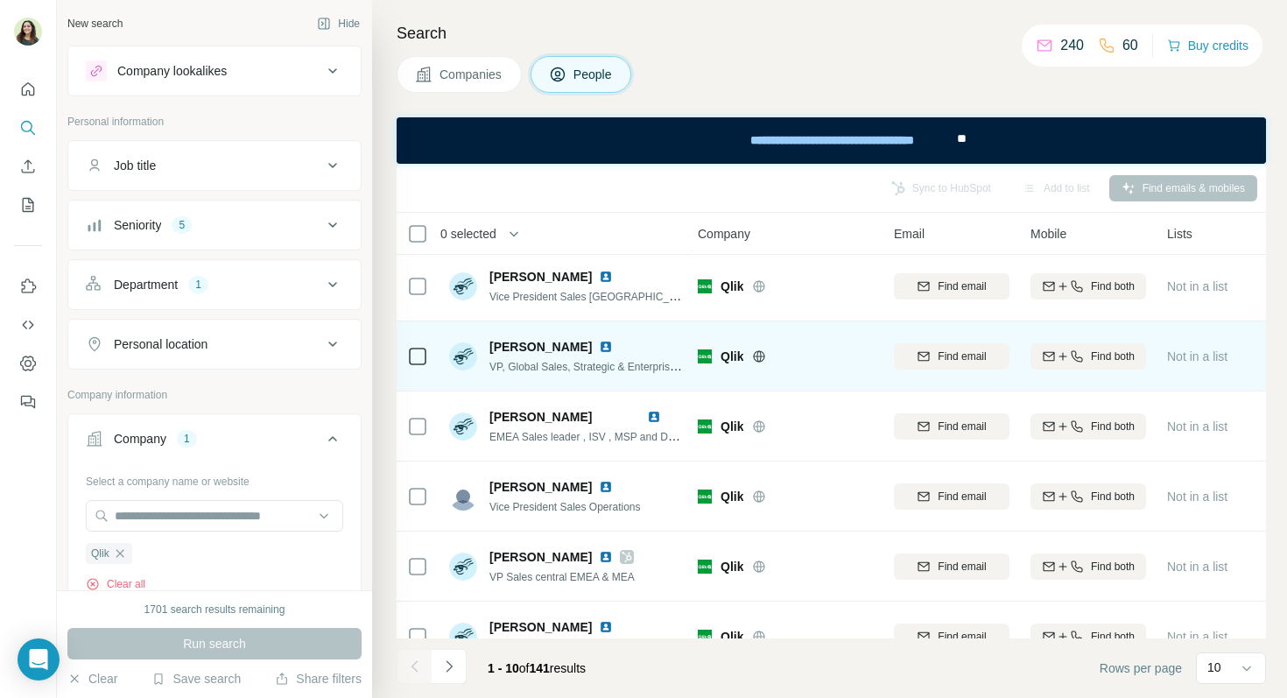
scroll to position [95, 4]
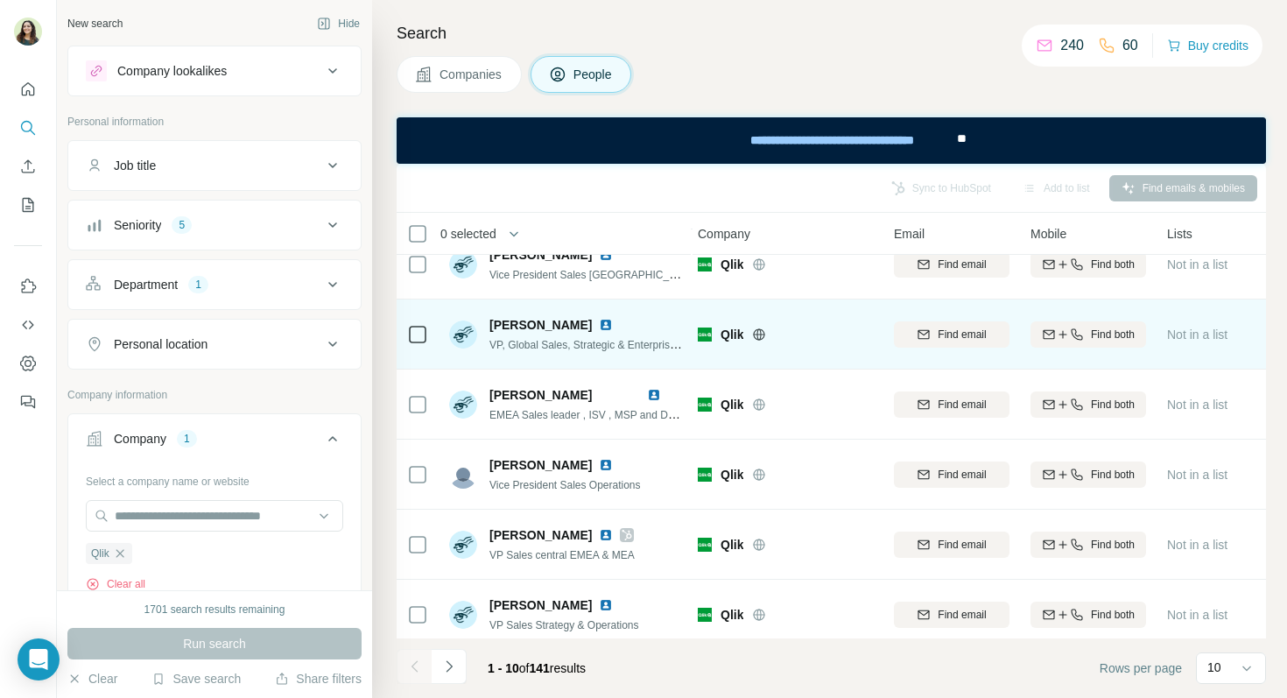
click at [599, 321] on img at bounding box center [606, 325] width 14 height 14
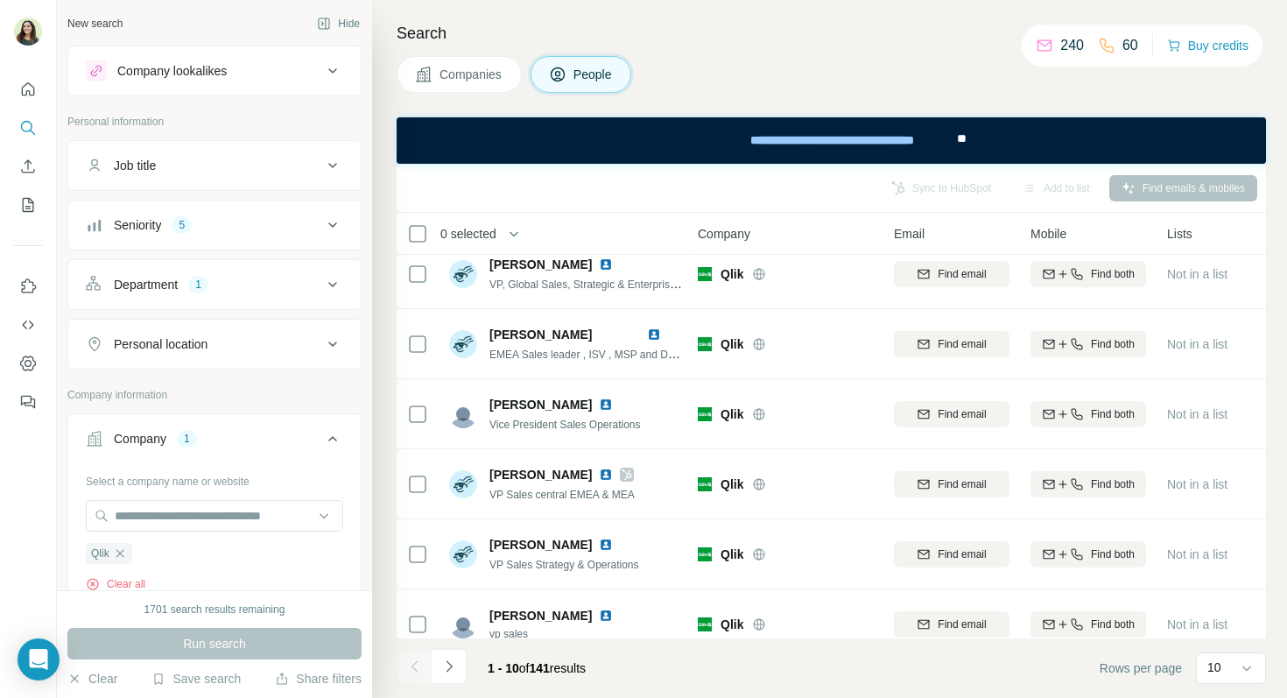
scroll to position [157, 4]
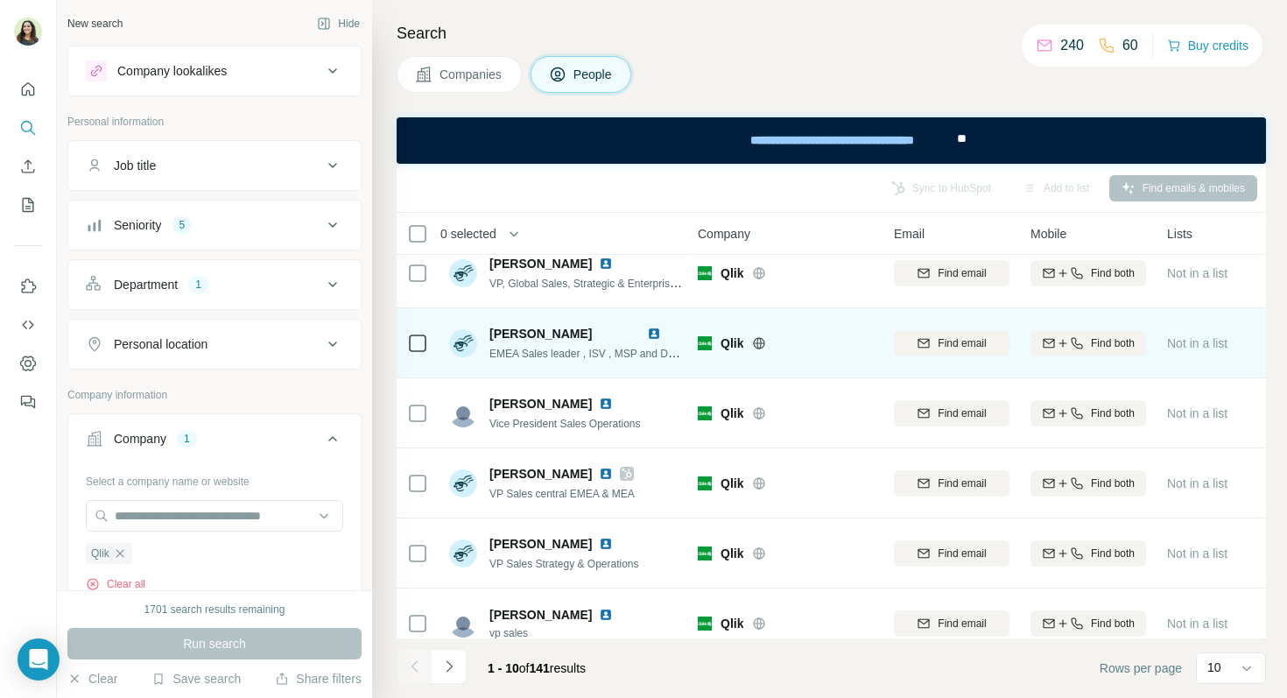
click at [656, 333] on img at bounding box center [654, 333] width 14 height 14
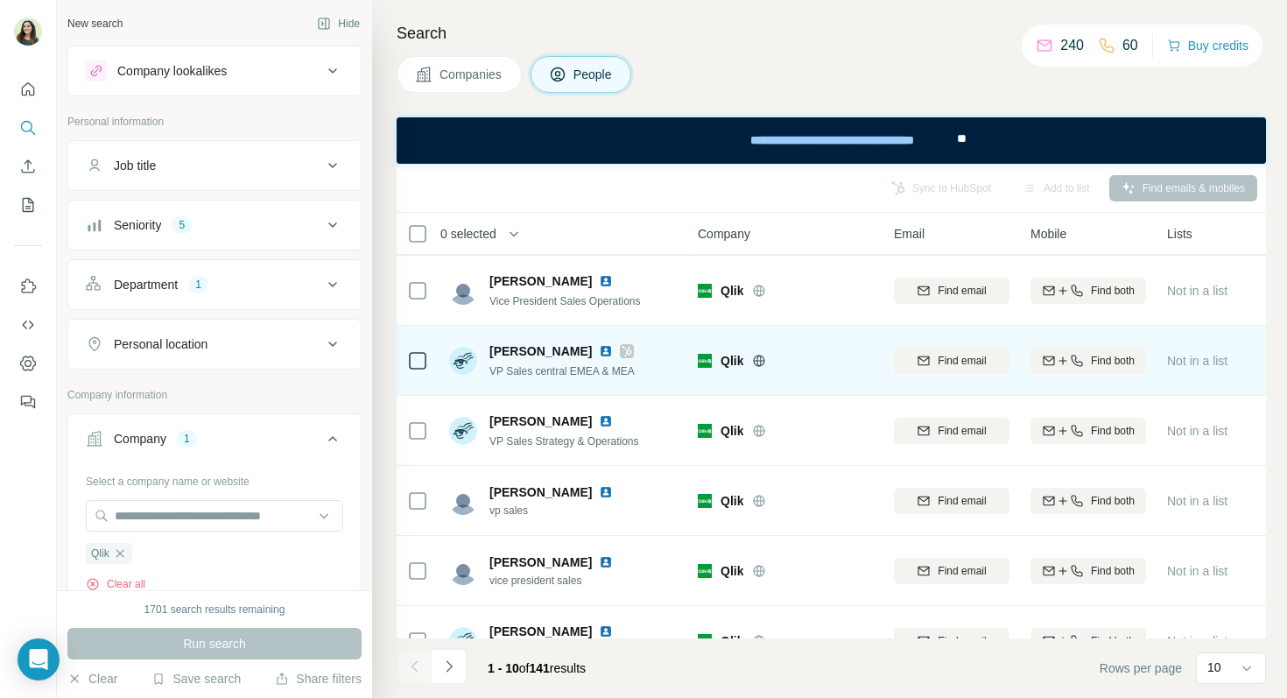
scroll to position [217, 4]
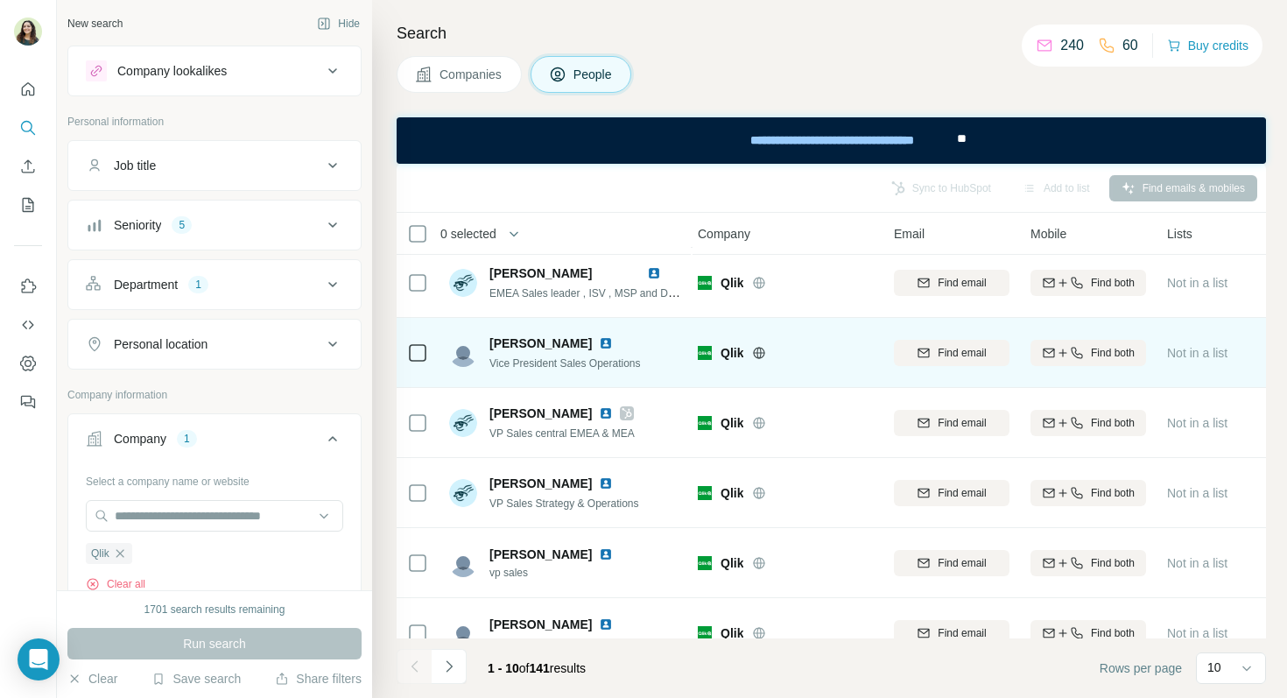
click at [599, 347] on img at bounding box center [606, 343] width 14 height 14
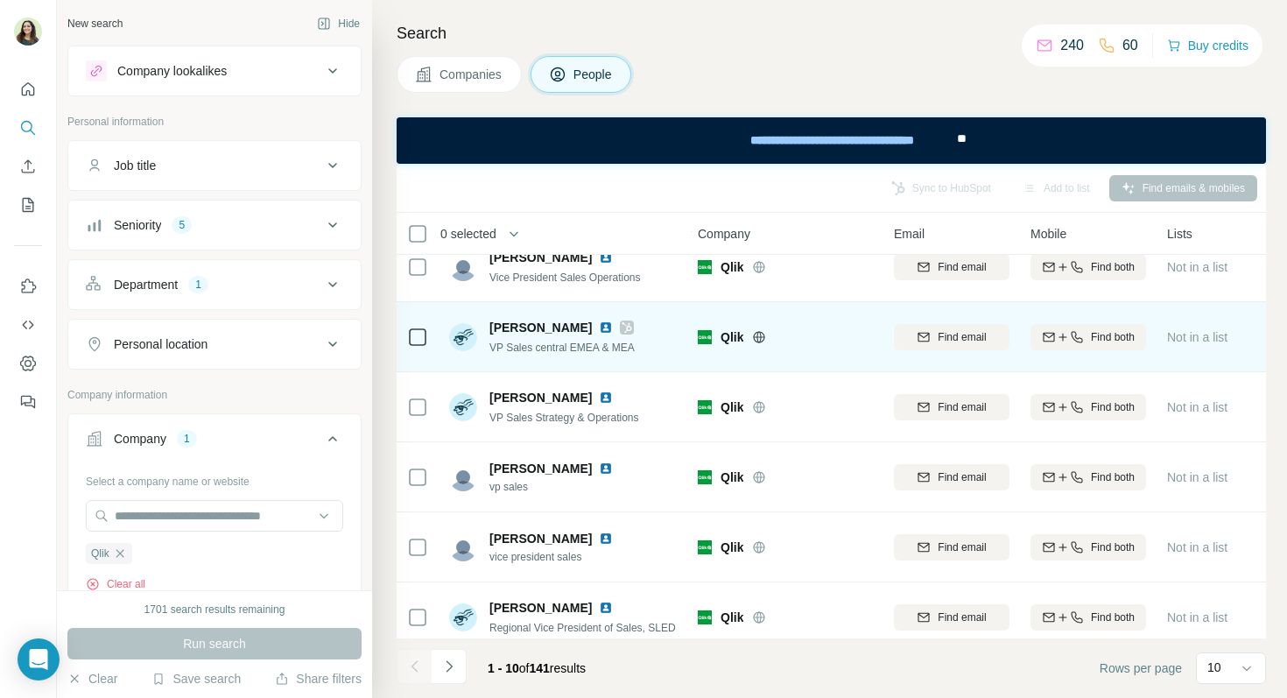
scroll to position [294, 4]
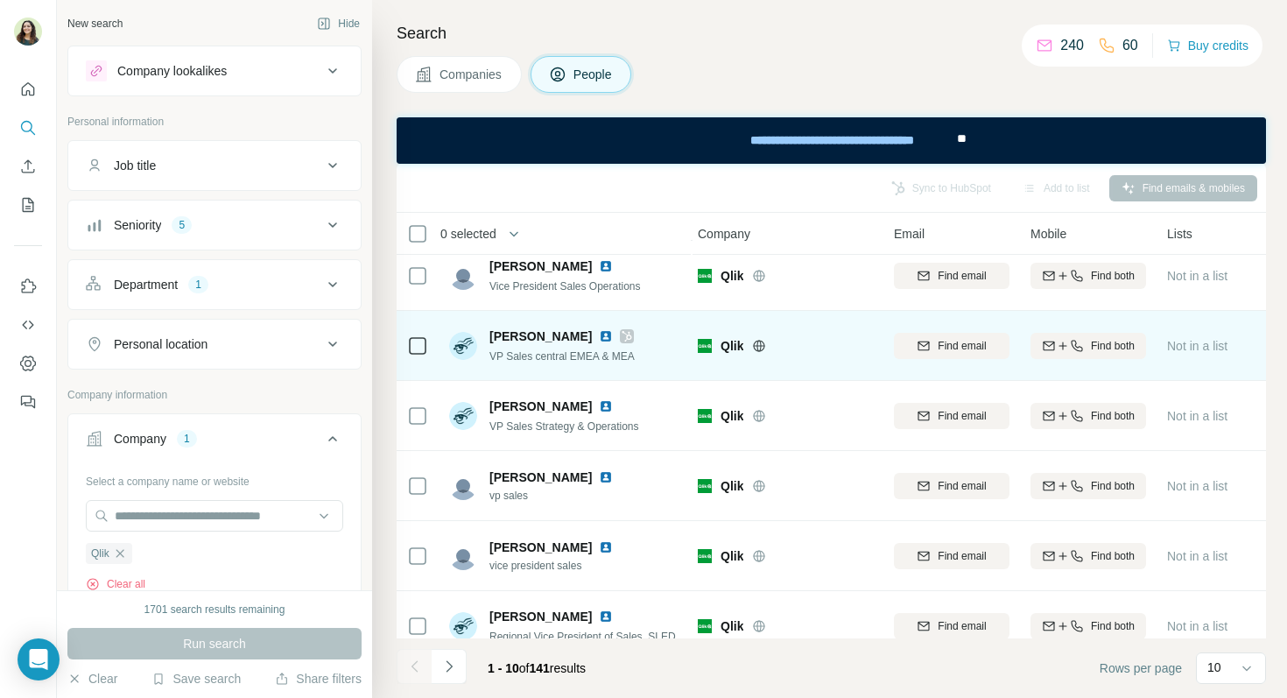
click at [599, 334] on img at bounding box center [606, 336] width 14 height 14
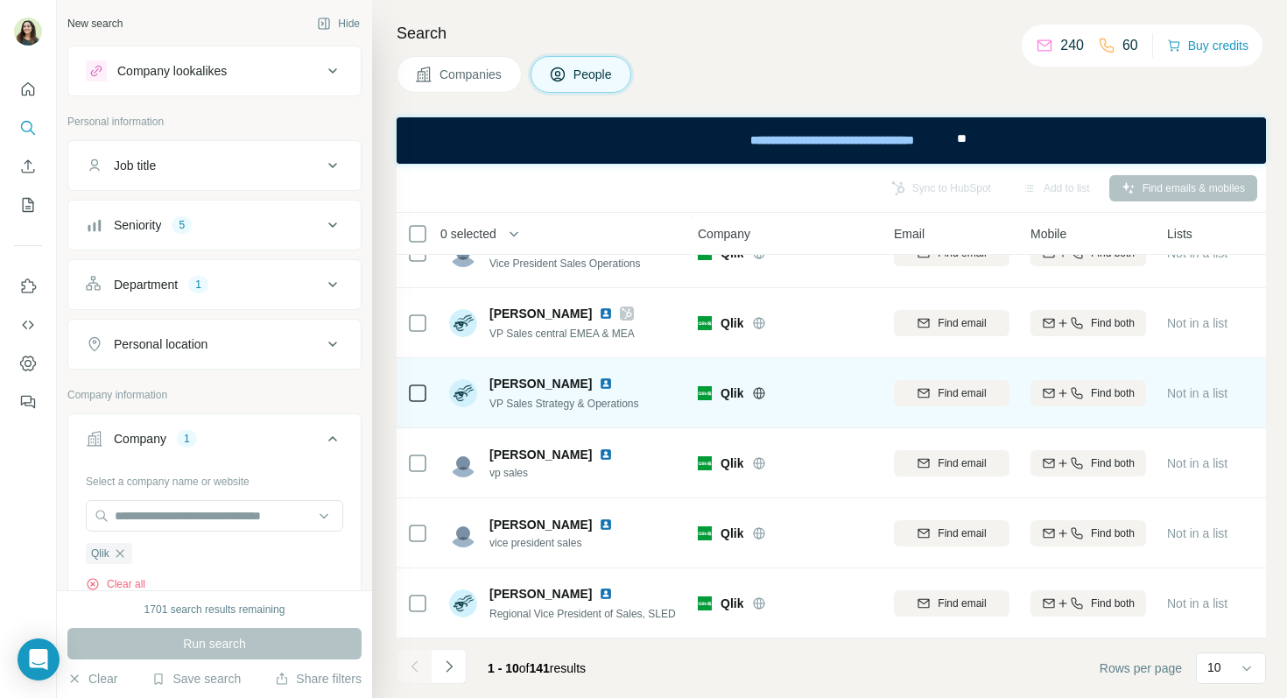
click at [599, 383] on img at bounding box center [606, 383] width 14 height 14
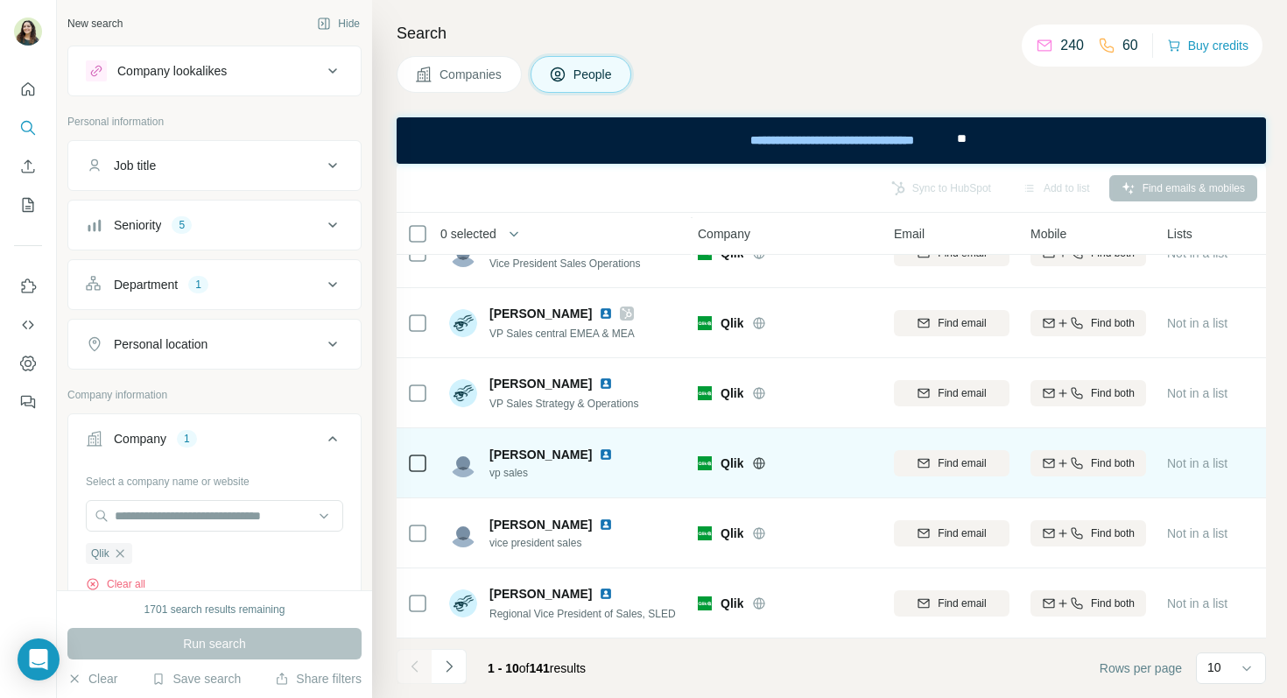
click at [599, 452] on img at bounding box center [606, 454] width 14 height 14
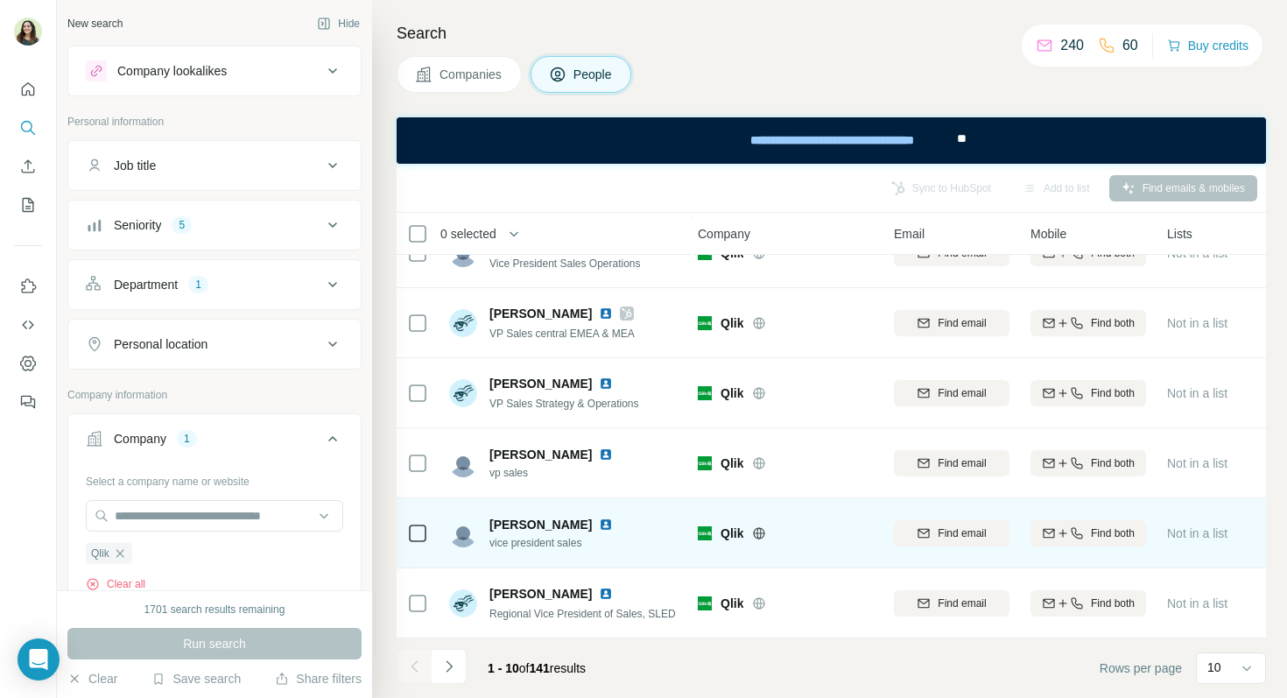
click at [603, 523] on img at bounding box center [606, 524] width 14 height 14
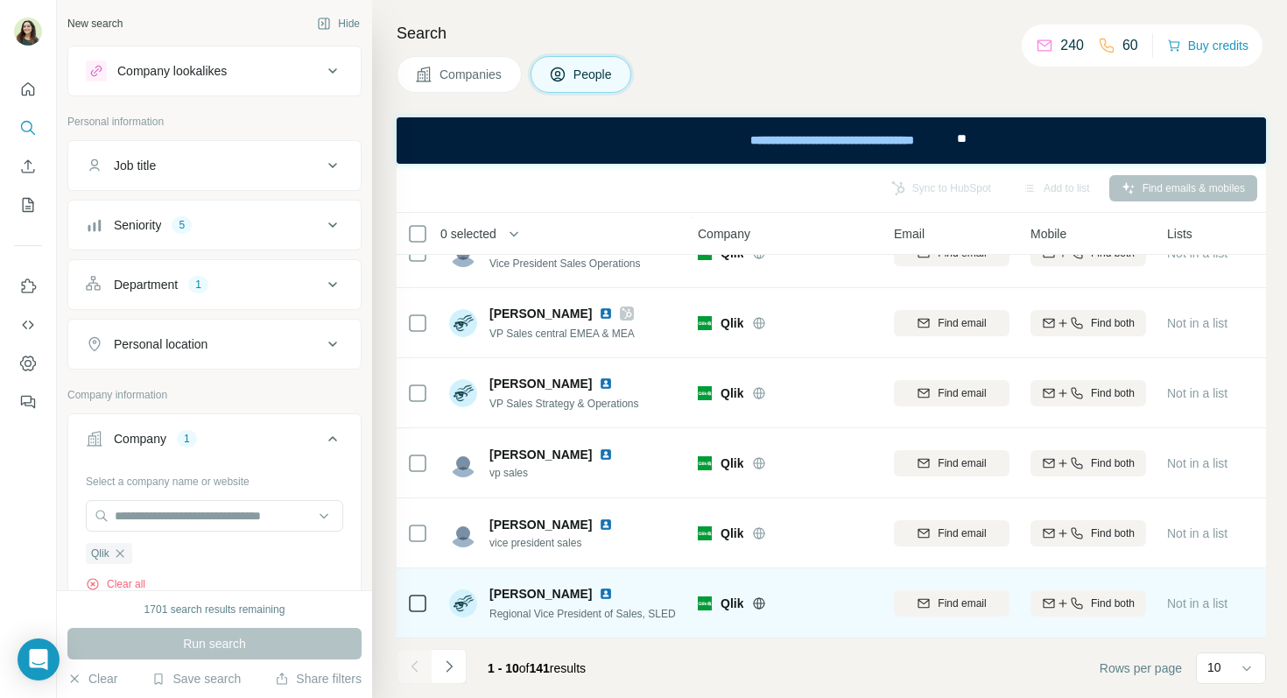
click at [599, 593] on img at bounding box center [606, 593] width 14 height 14
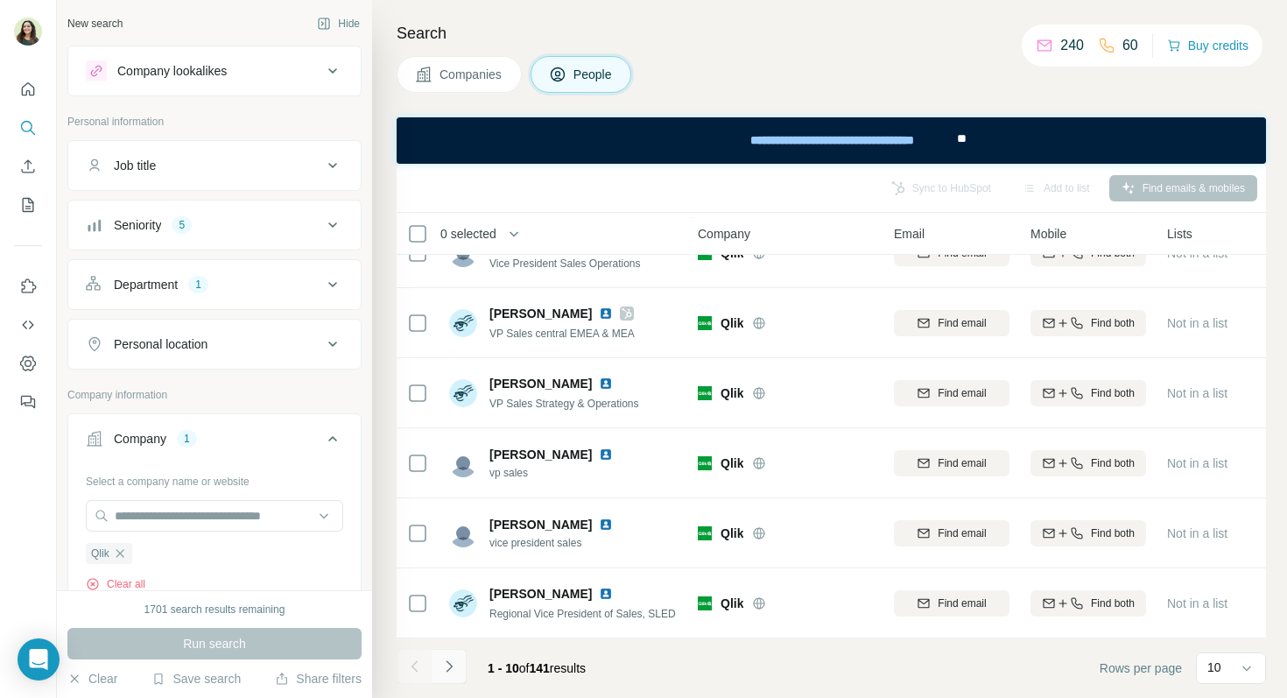
click at [453, 658] on icon "Navigate to next page" at bounding box center [449, 666] width 18 height 18
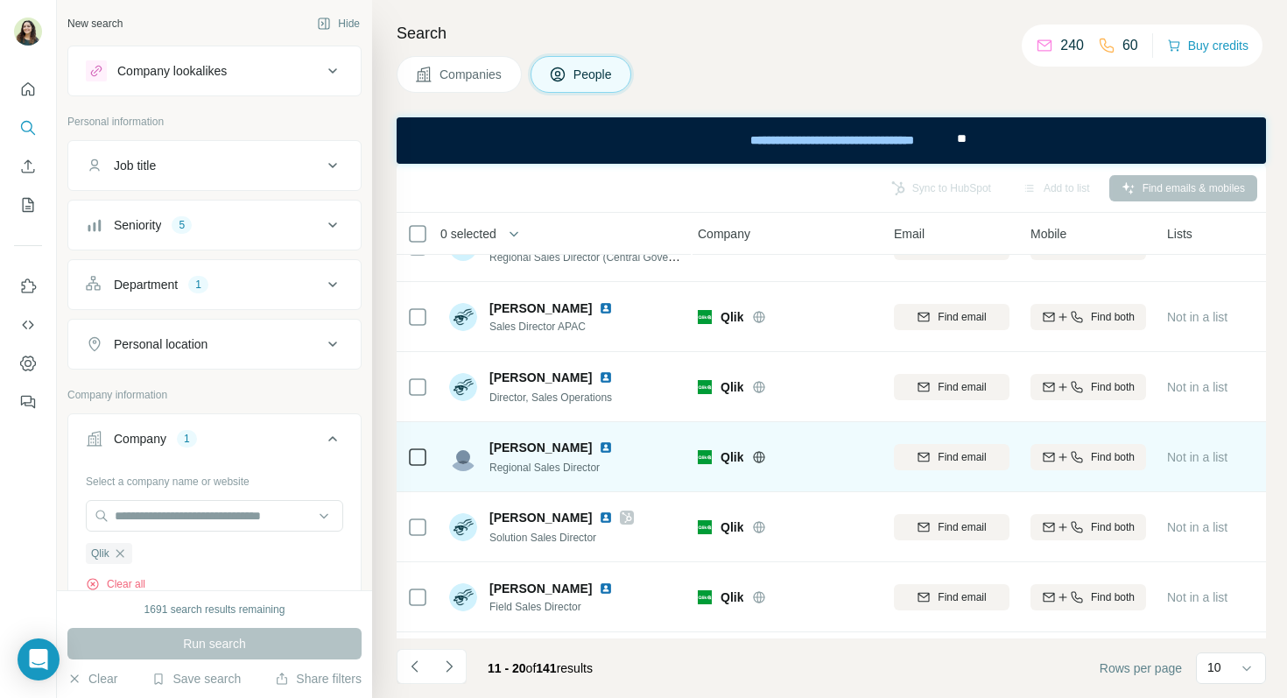
scroll to position [0, 4]
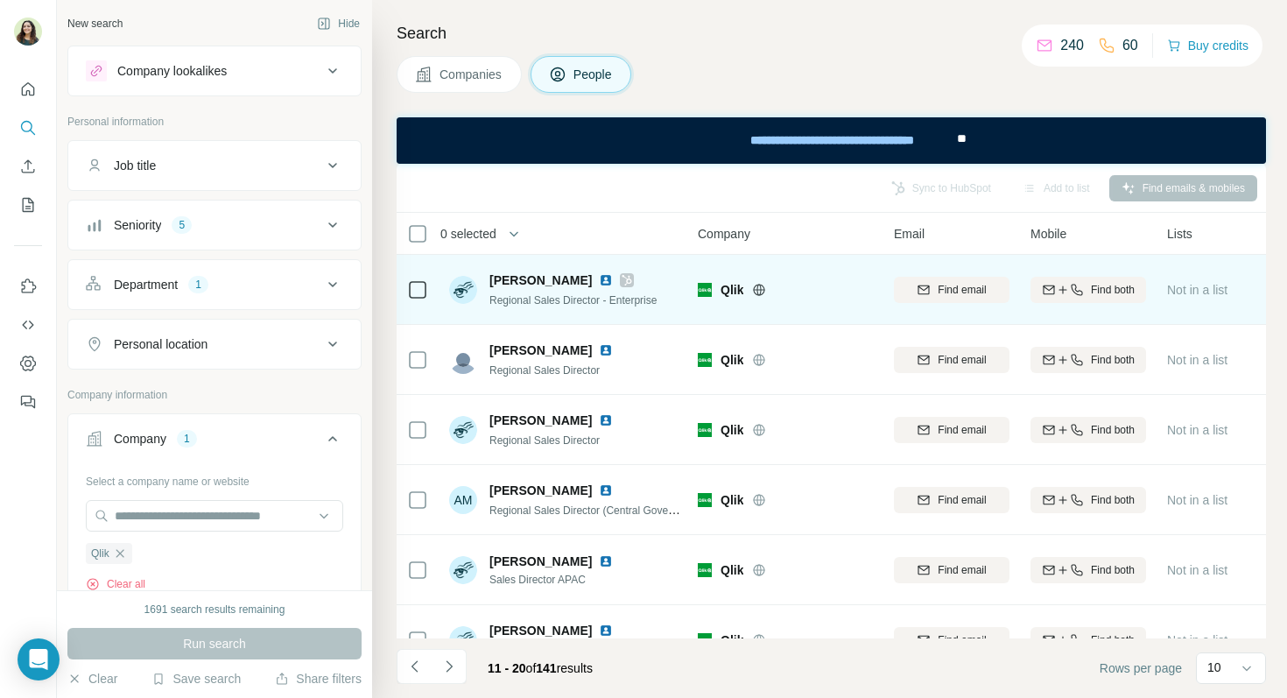
click at [599, 283] on img at bounding box center [606, 280] width 14 height 14
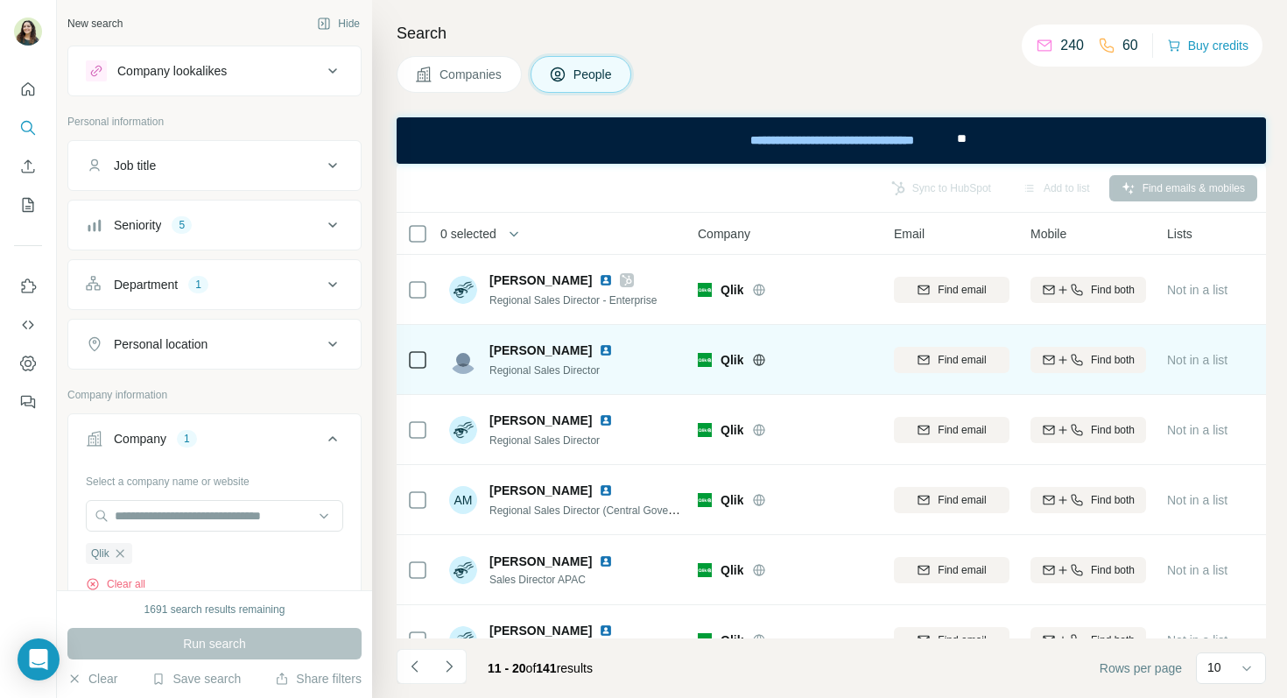
click at [599, 347] on img at bounding box center [606, 350] width 14 height 14
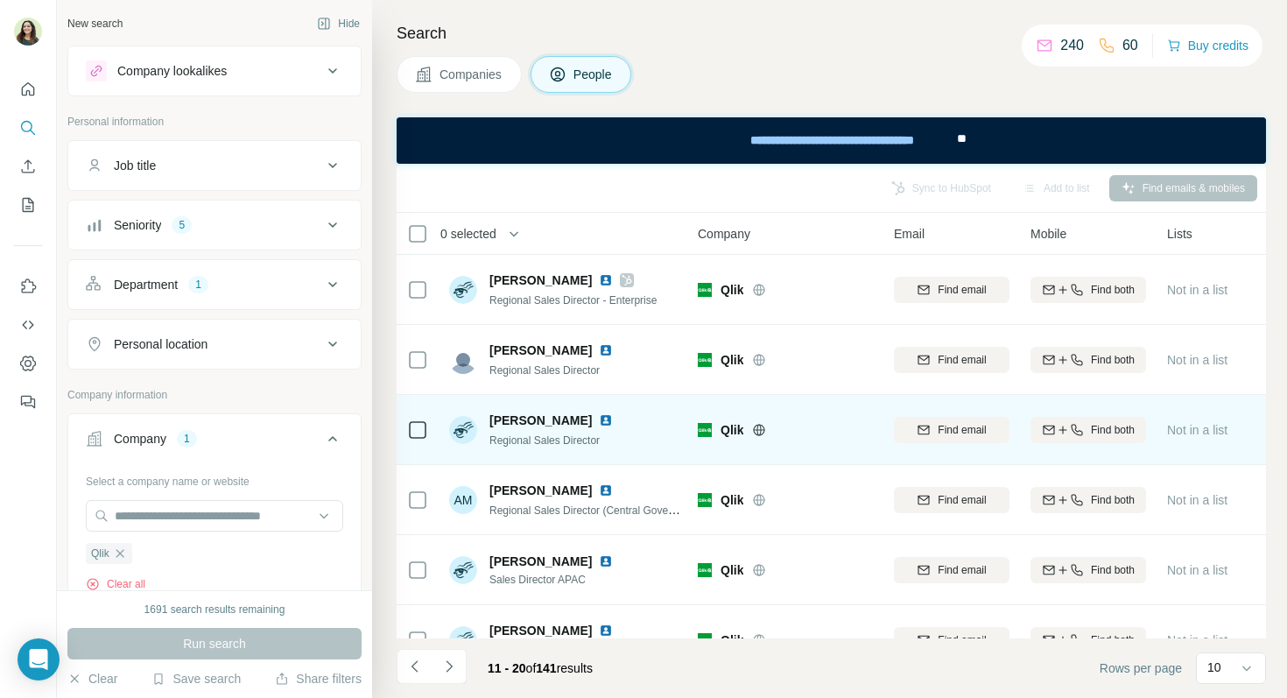
click at [599, 423] on img at bounding box center [606, 420] width 14 height 14
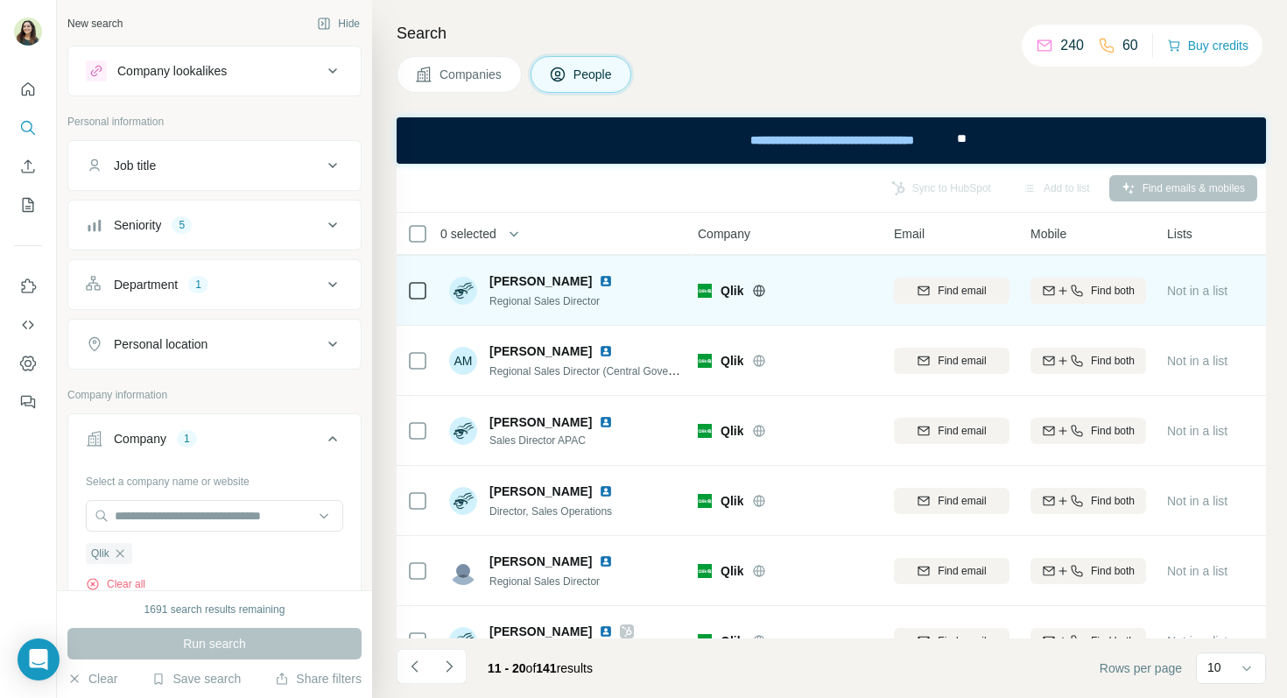
scroll to position [142, 4]
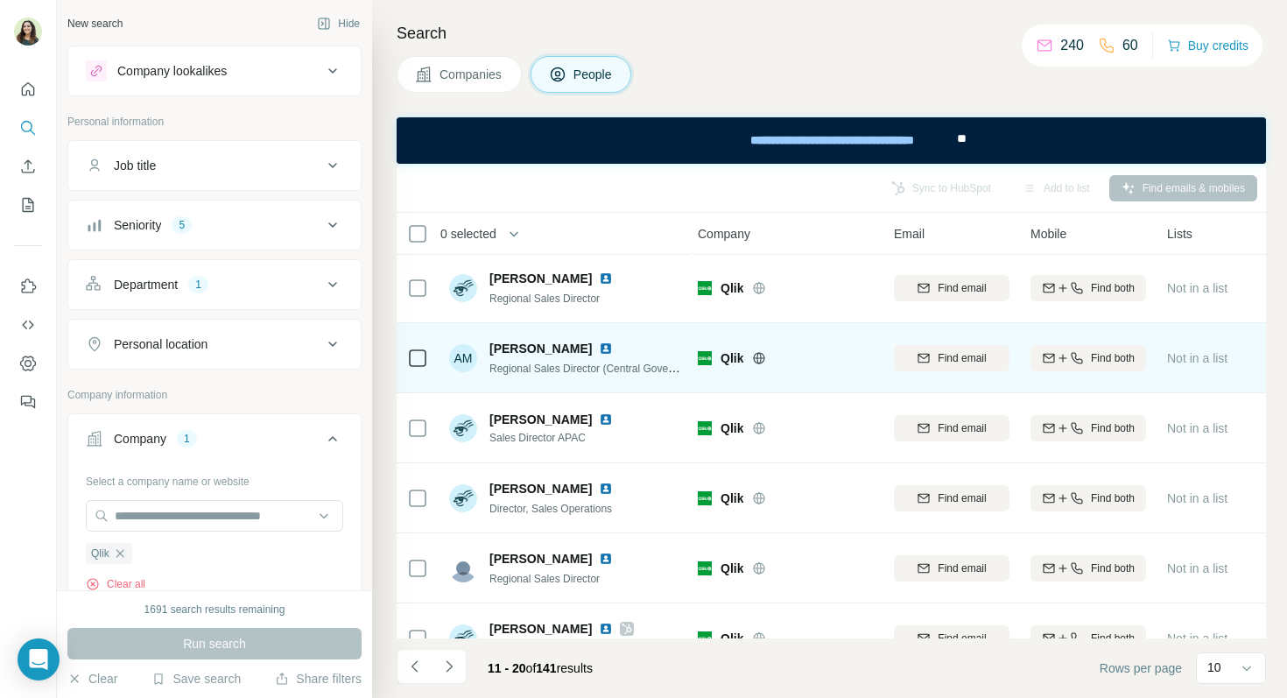
click at [599, 347] on div at bounding box center [616, 348] width 35 height 14
click at [599, 343] on img at bounding box center [606, 348] width 14 height 14
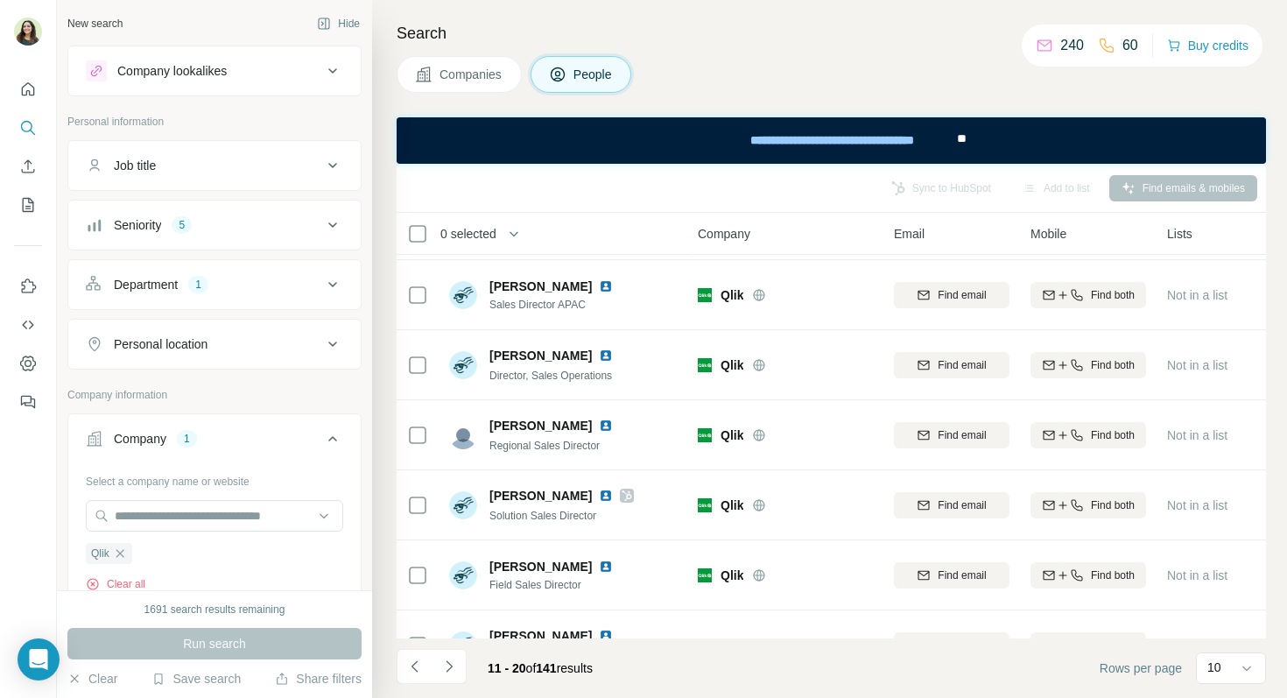
scroll to position [275, 4]
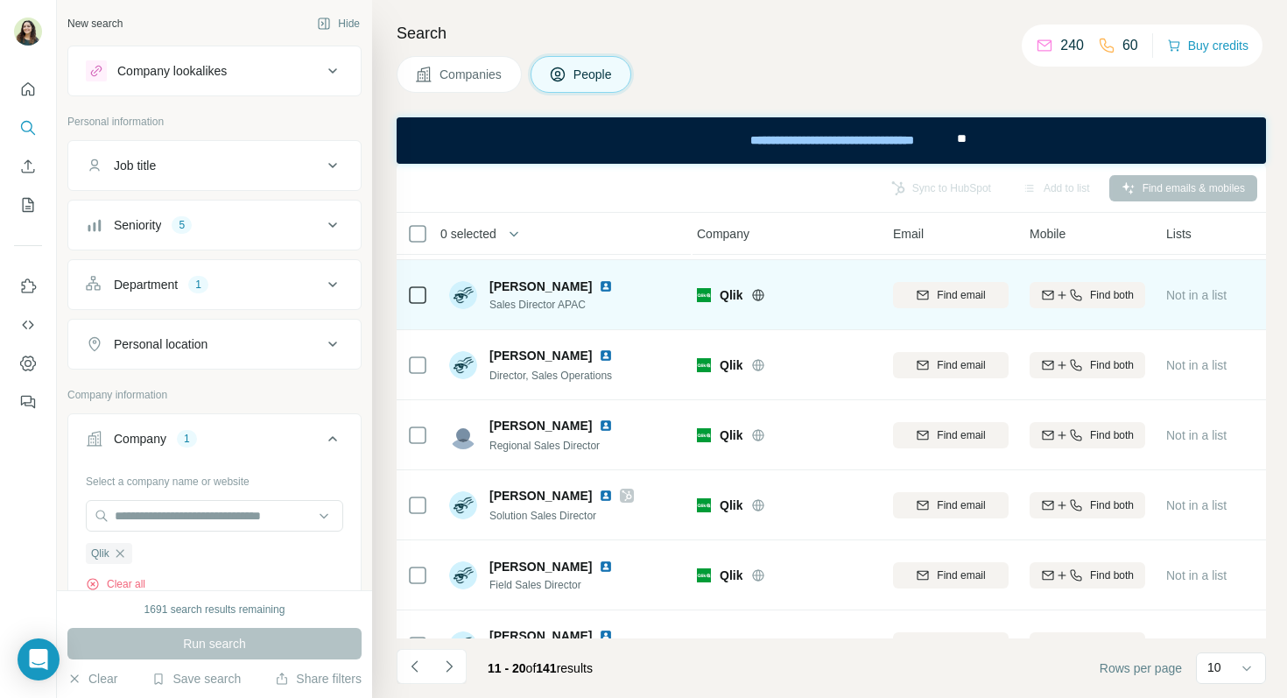
click at [599, 284] on img at bounding box center [606, 286] width 14 height 14
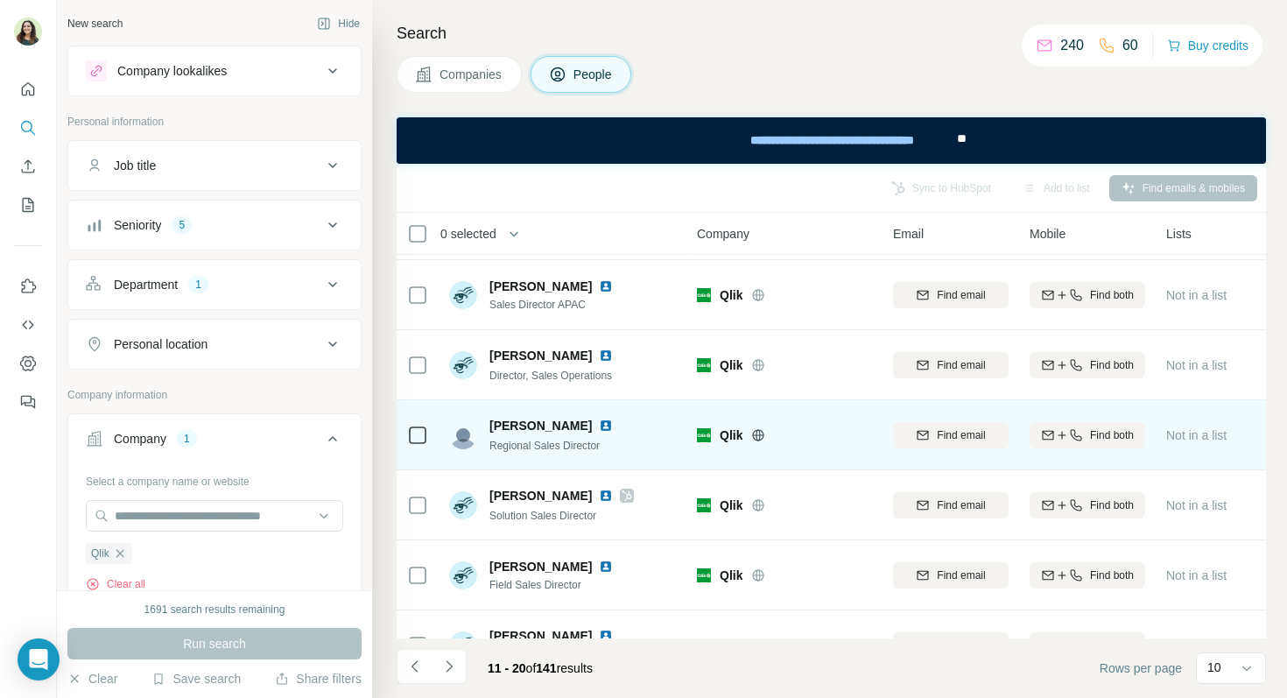
scroll to position [317, 4]
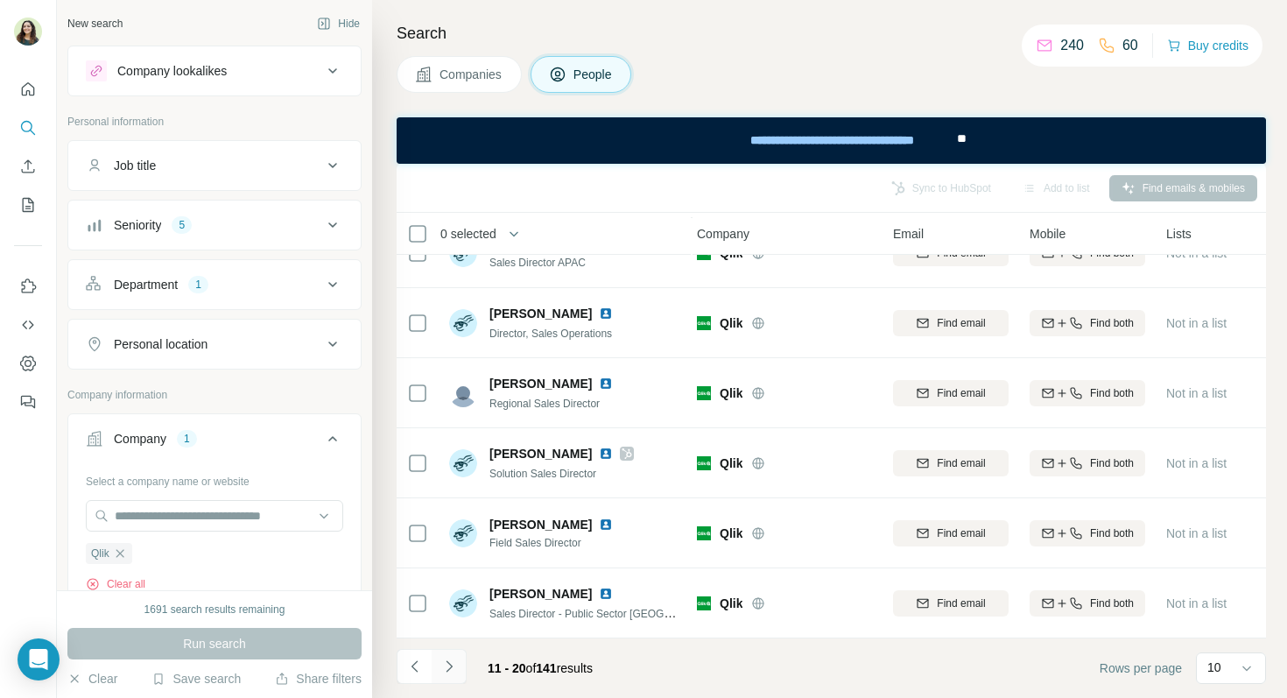
click at [452, 666] on icon "Navigate to next page" at bounding box center [449, 666] width 18 height 18
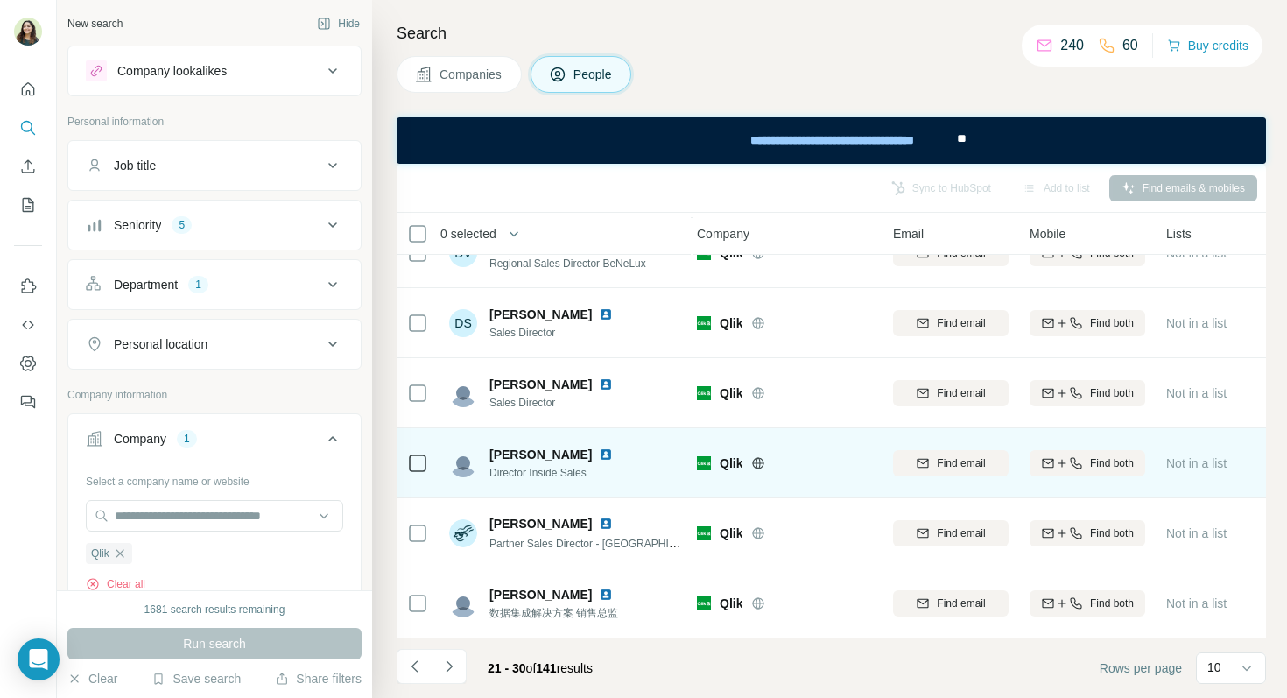
scroll to position [0, 4]
